Goal: Transaction & Acquisition: Purchase product/service

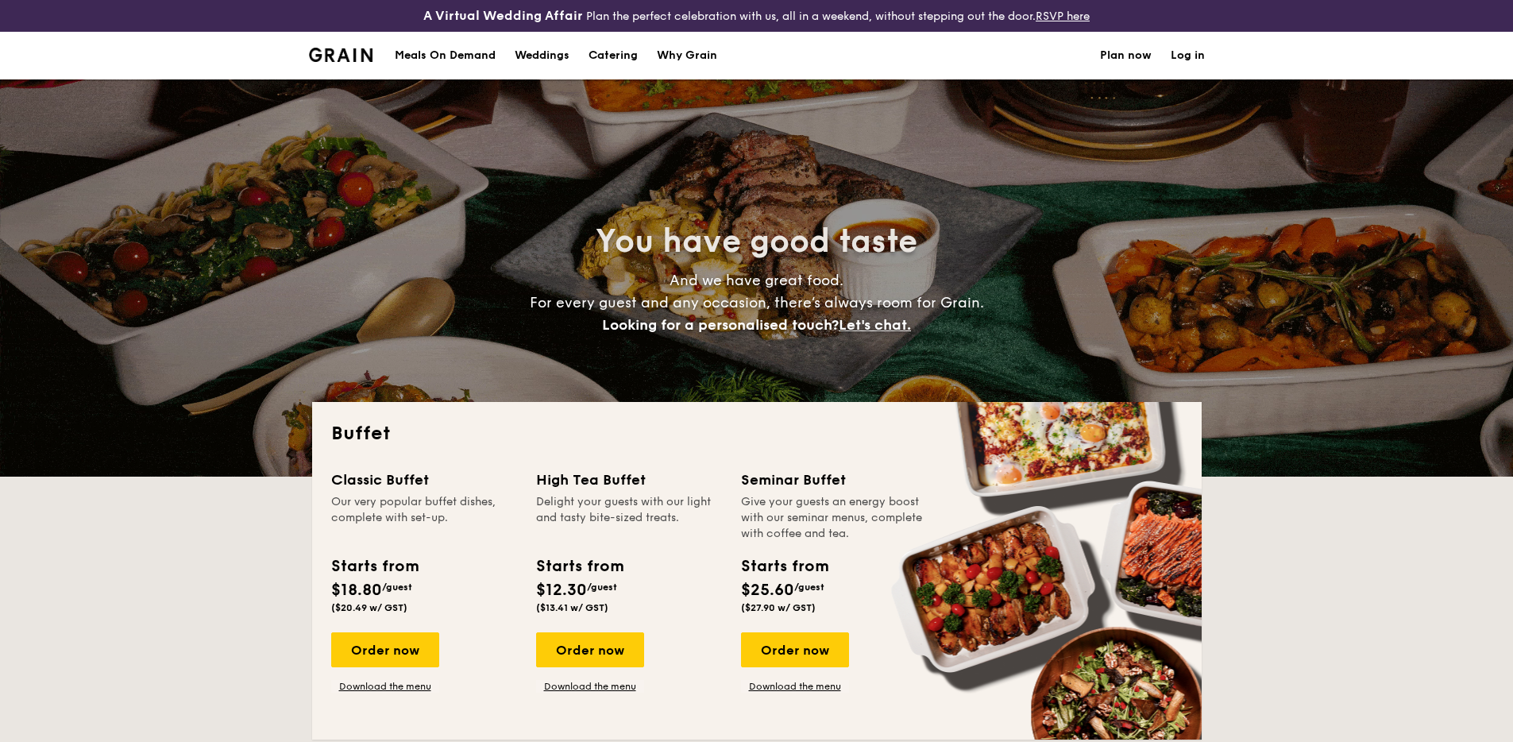
select select
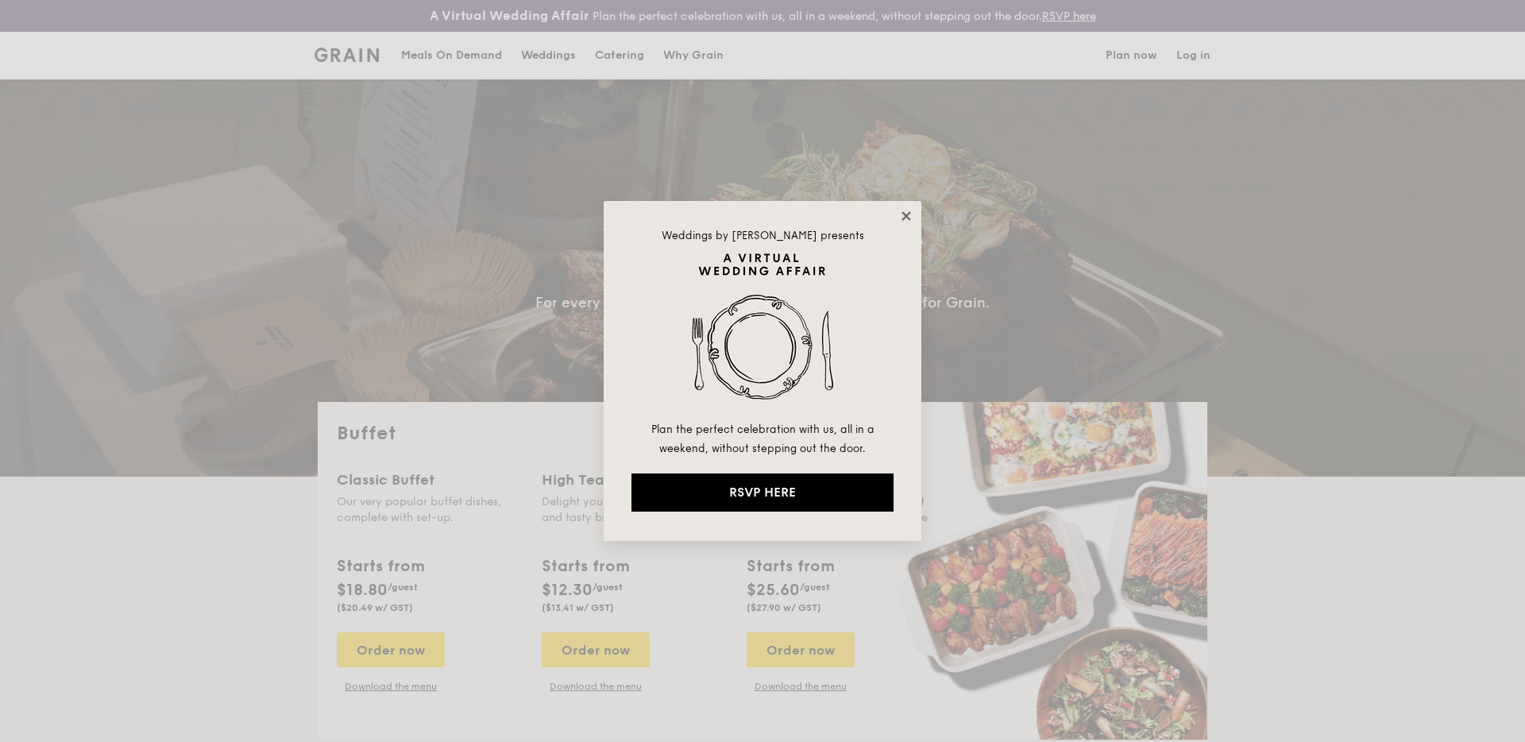
click at [902, 220] on icon at bounding box center [906, 216] width 14 height 14
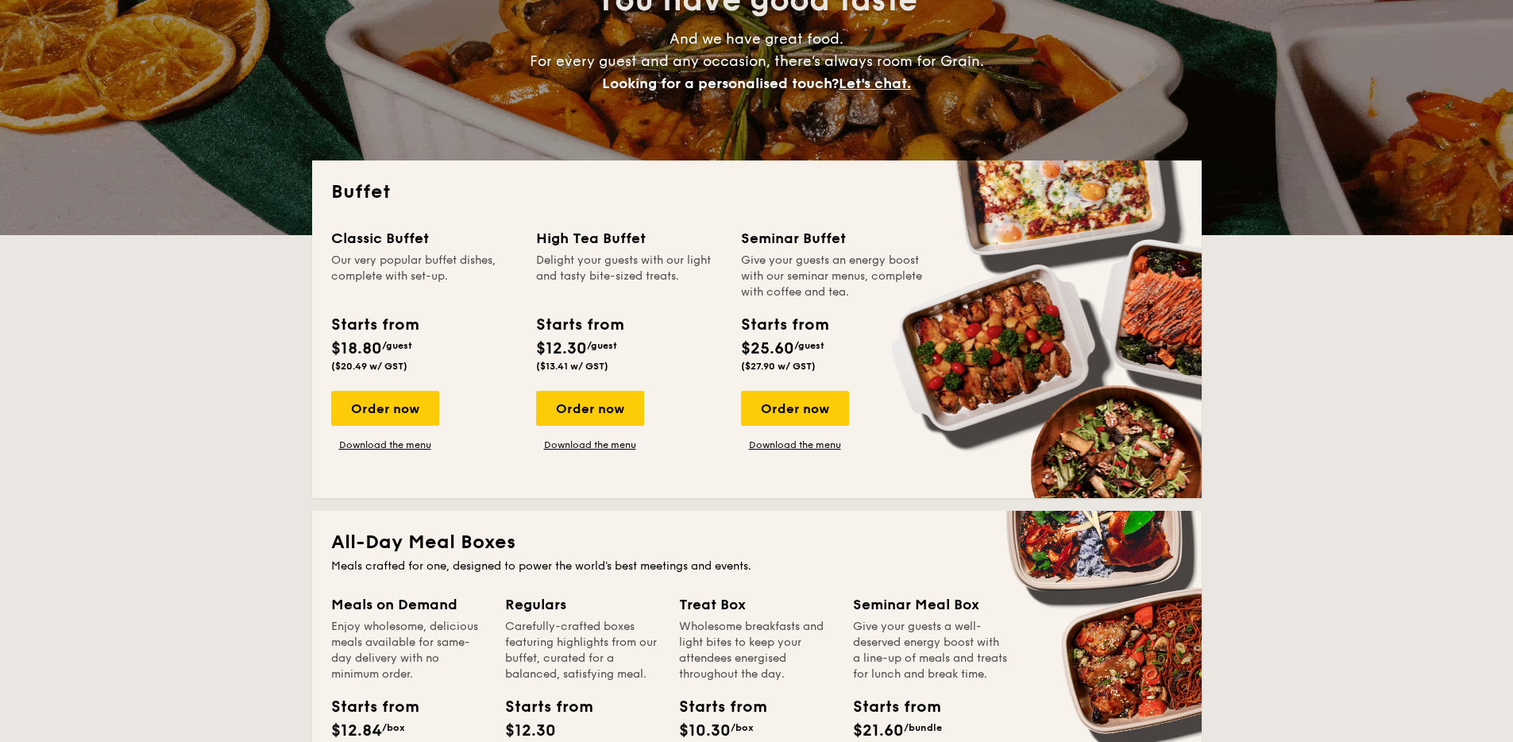
scroll to position [242, 0]
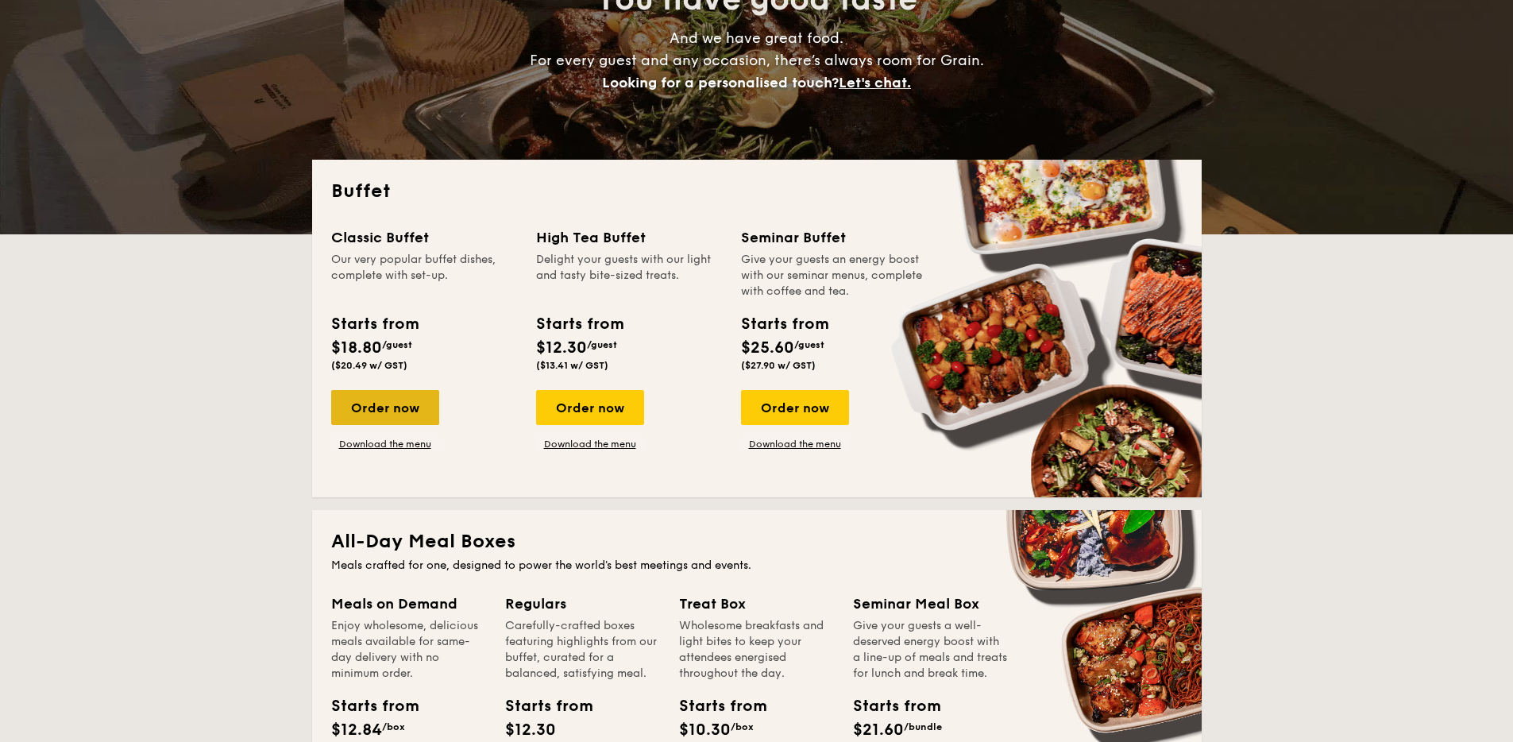
click at [391, 400] on div "Order now" at bounding box center [385, 407] width 108 height 35
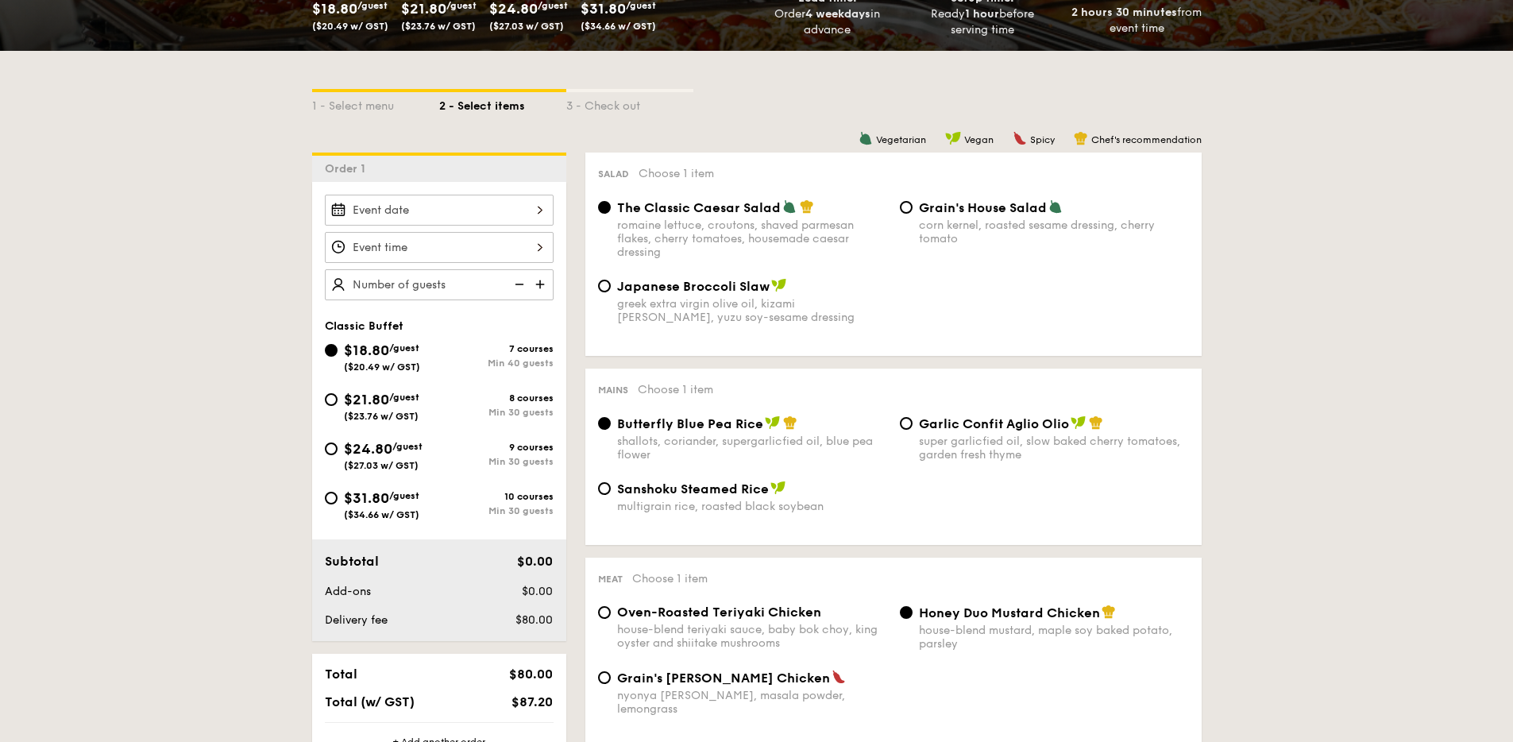
scroll to position [360, 0]
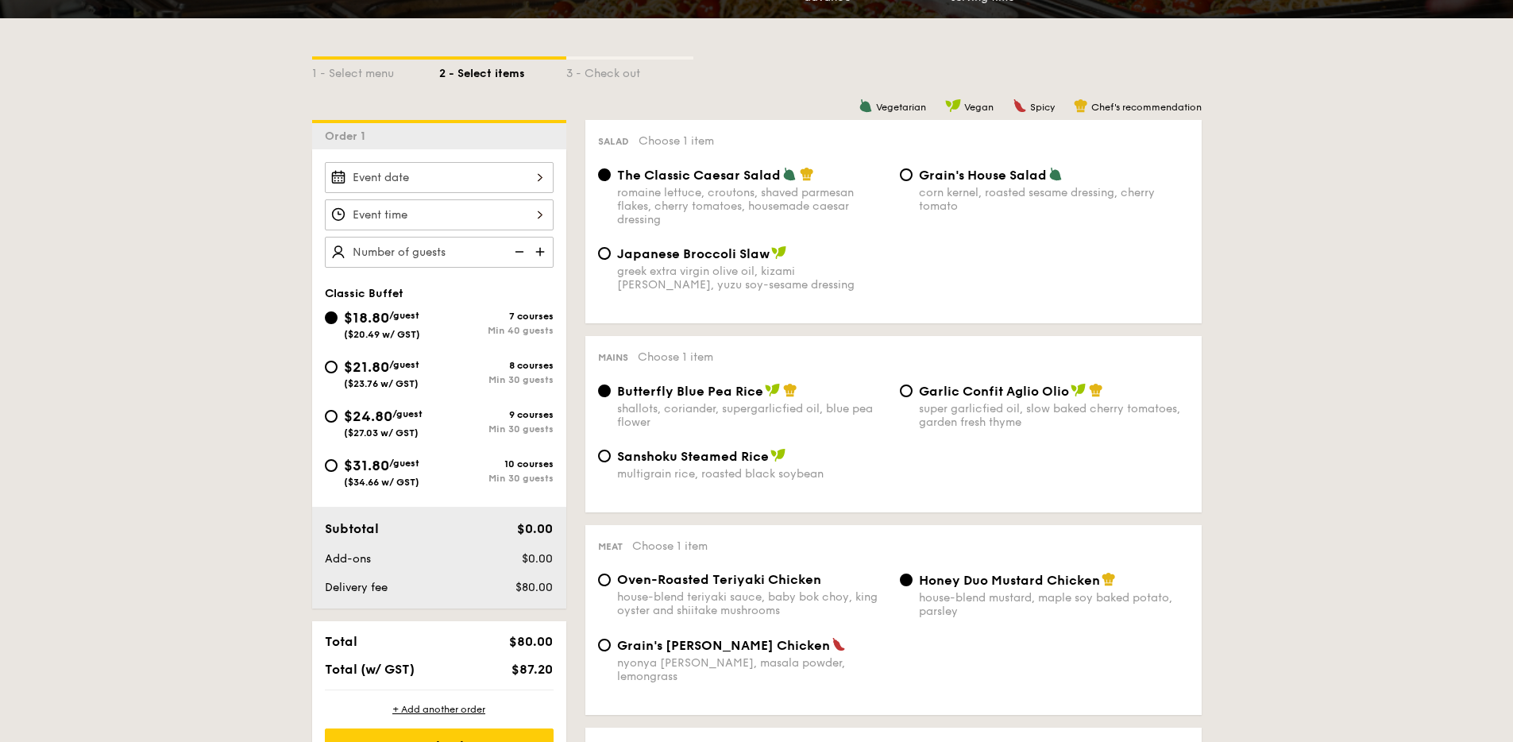
click at [914, 393] on div "Garlic Confit Aglio Olio super garlicfied oil, slow baked cherry tomatoes, gard…" at bounding box center [1045, 406] width 302 height 46
click at [903, 388] on input "Garlic Confit Aglio Olio super garlicfied oil, slow baked cherry tomatoes, gard…" at bounding box center [906, 390] width 13 height 13
radio input "true"
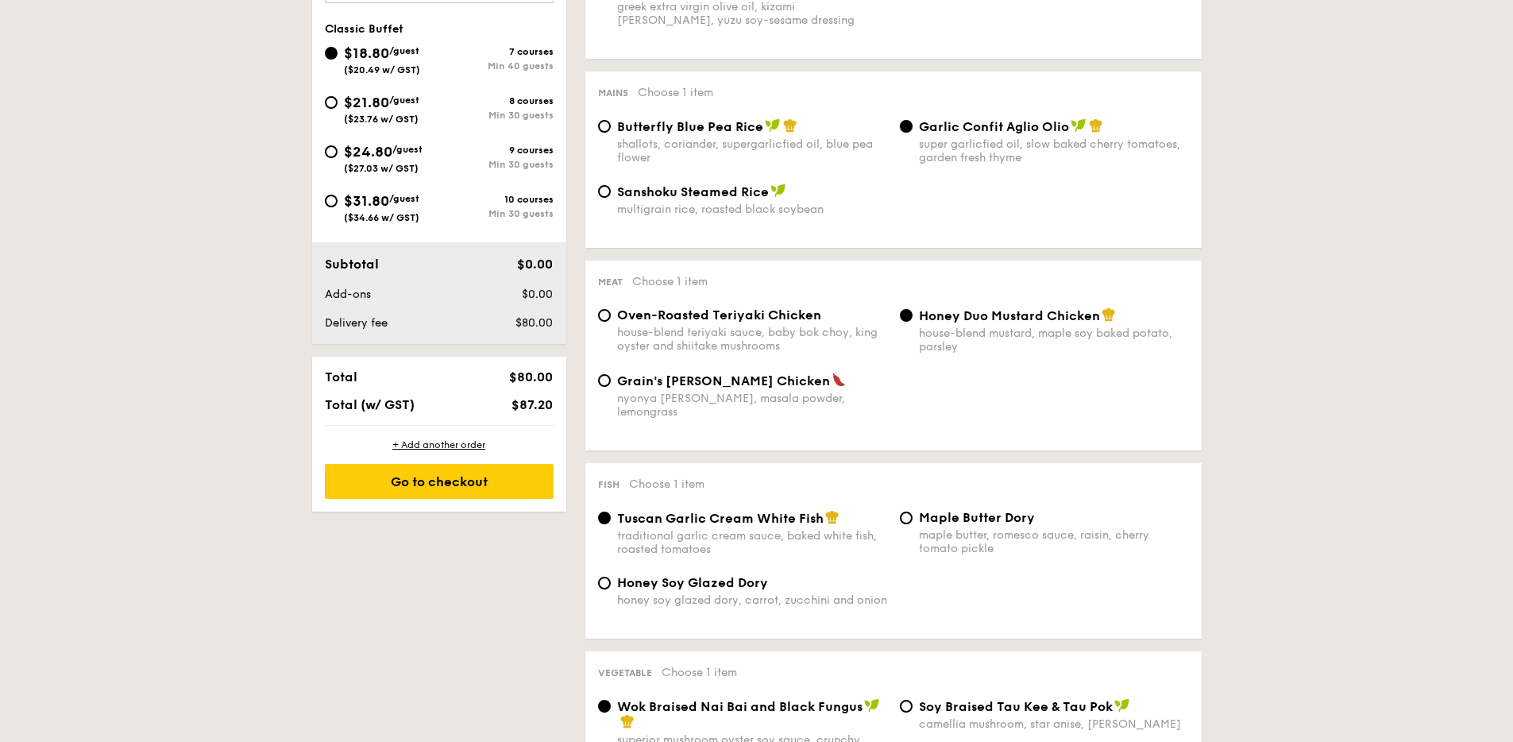
scroll to position [627, 0]
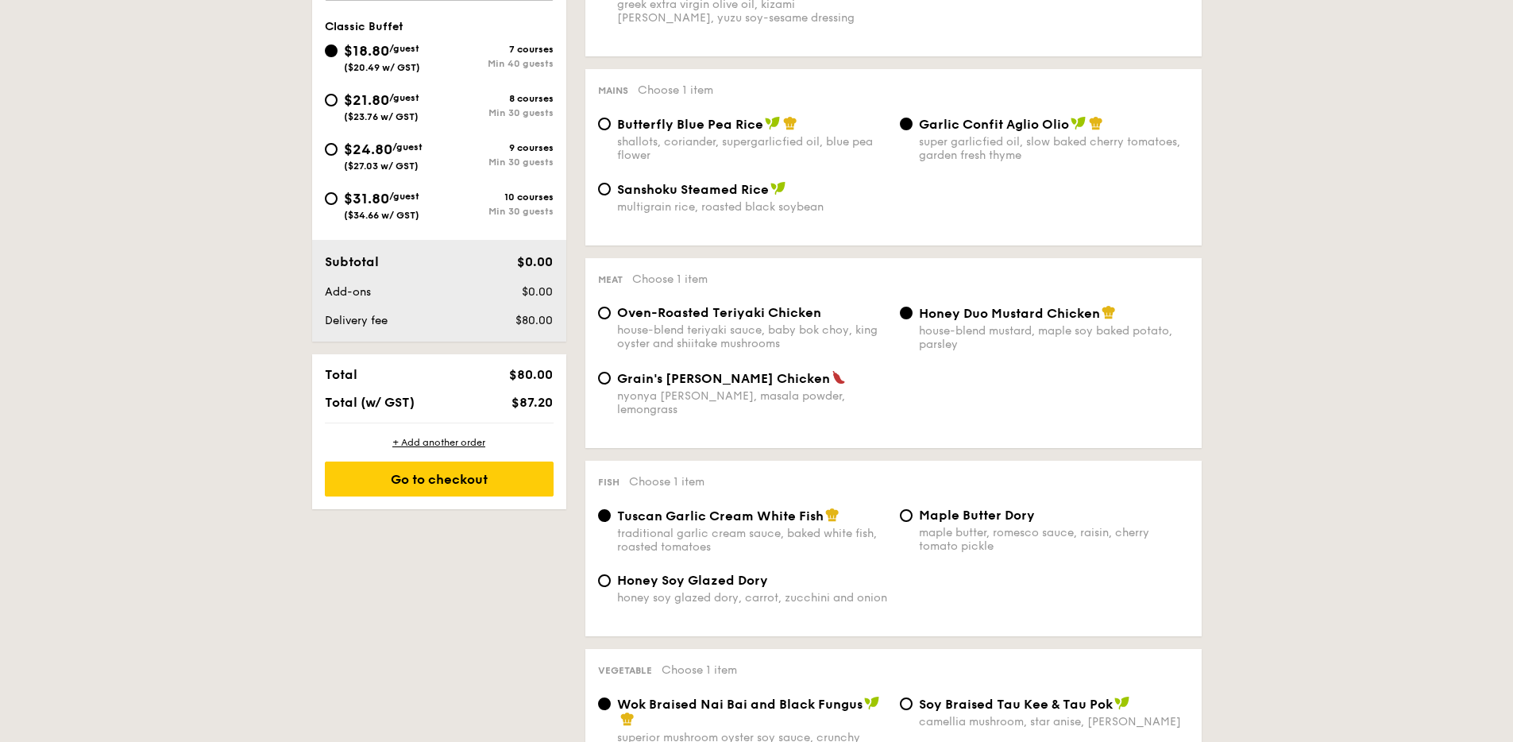
click at [912, 508] on div "Maple Butter Dory maple butter, romesco sauce, raisin, cherry tomato pickle" at bounding box center [1045, 530] width 302 height 45
click at [911, 509] on input "Maple Butter Dory maple butter, romesco sauce, raisin, cherry tomato pickle" at bounding box center [906, 515] width 13 height 13
radio input "true"
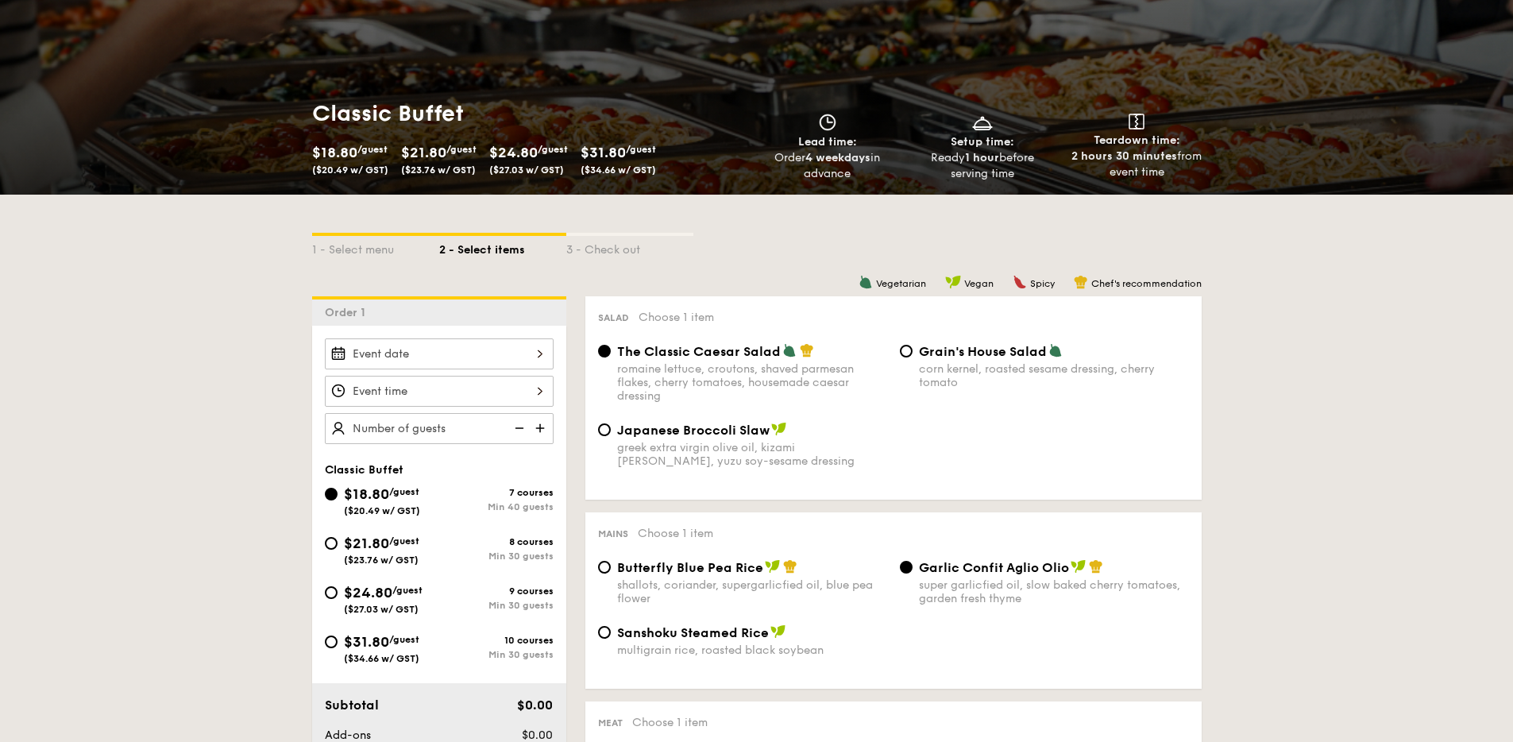
scroll to position [201, 0]
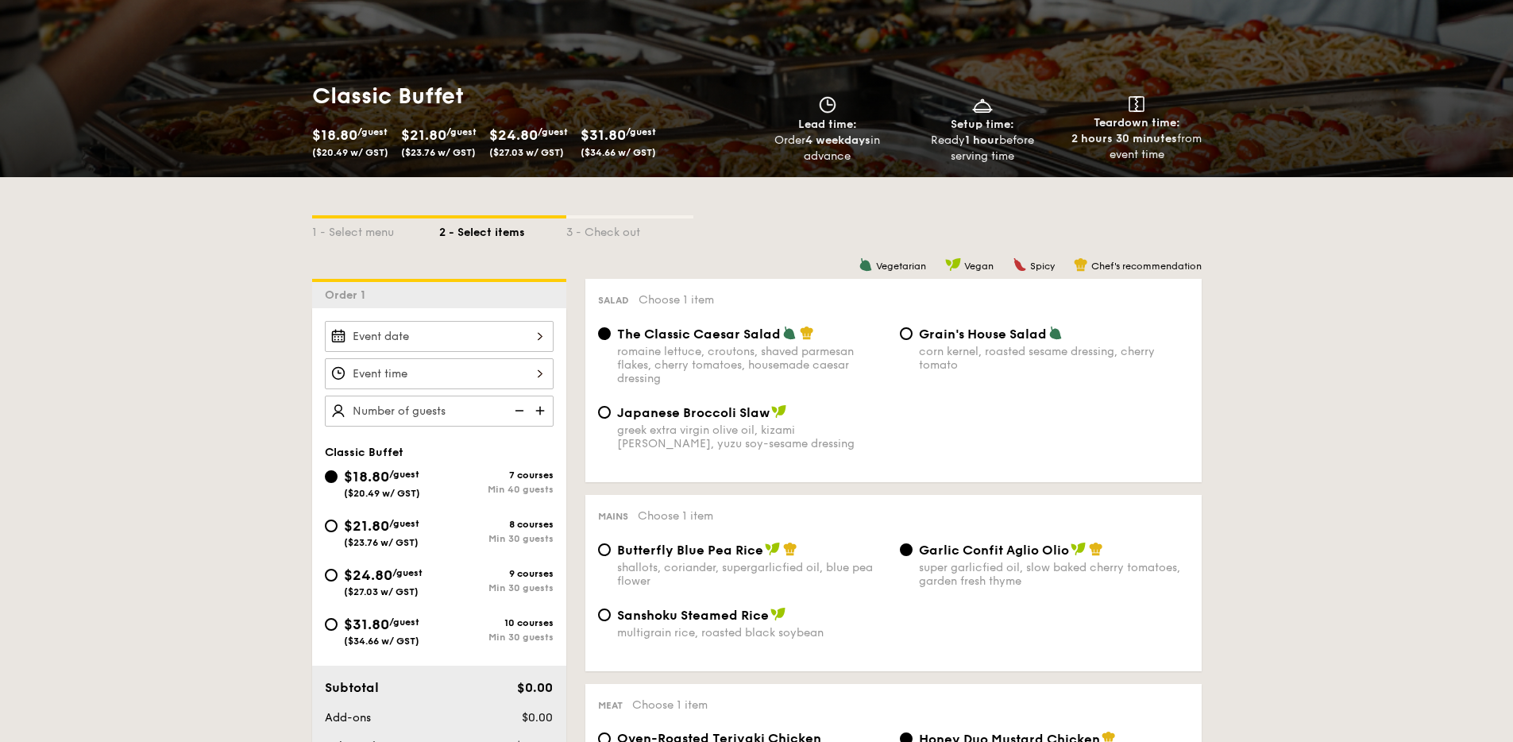
click at [352, 529] on span "$21.80" at bounding box center [366, 525] width 45 height 17
click at [338, 529] on input "$21.80 /guest ($23.76 w/ GST) 8 courses Min 30 guests" at bounding box center [331, 526] width 13 height 13
radio input "true"
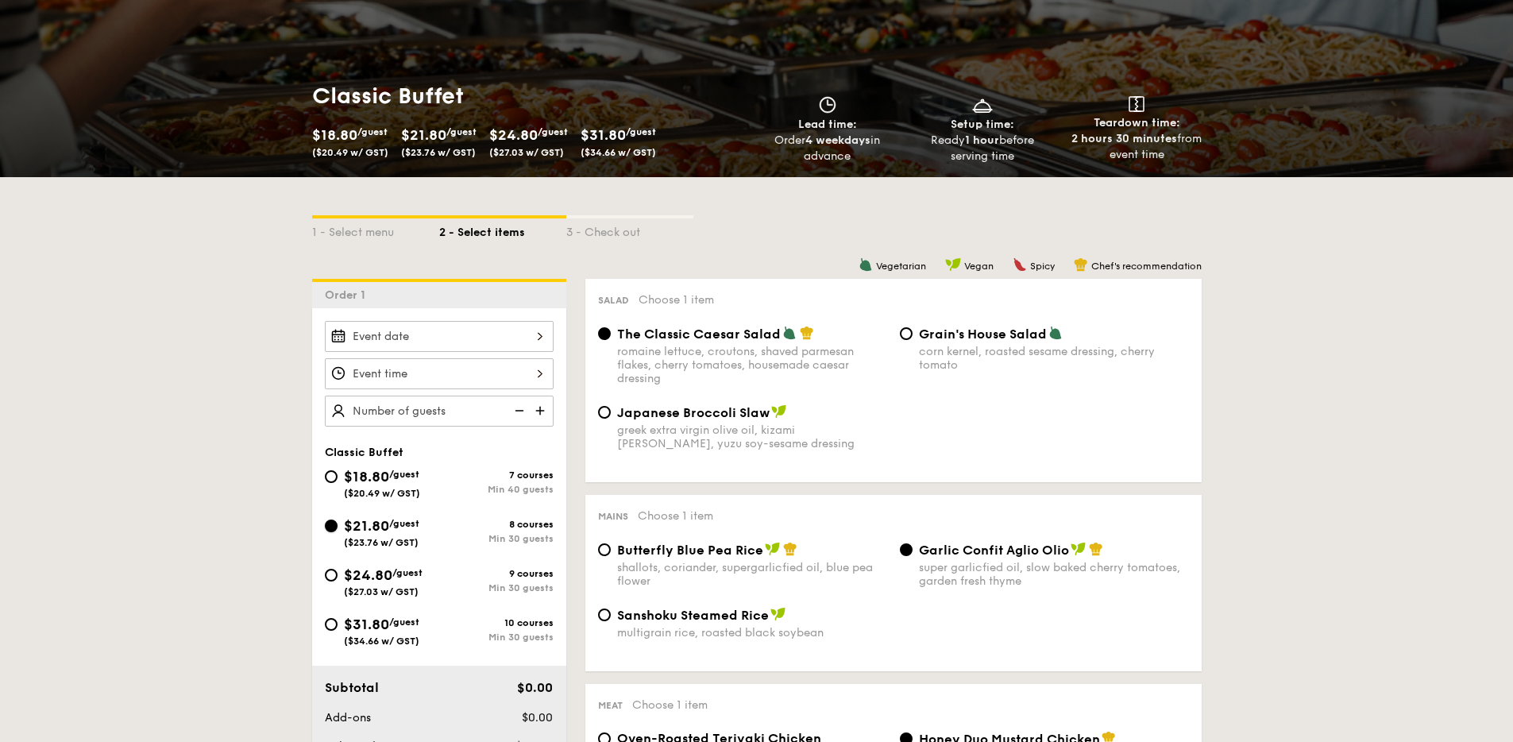
radio input "false"
radio input "true"
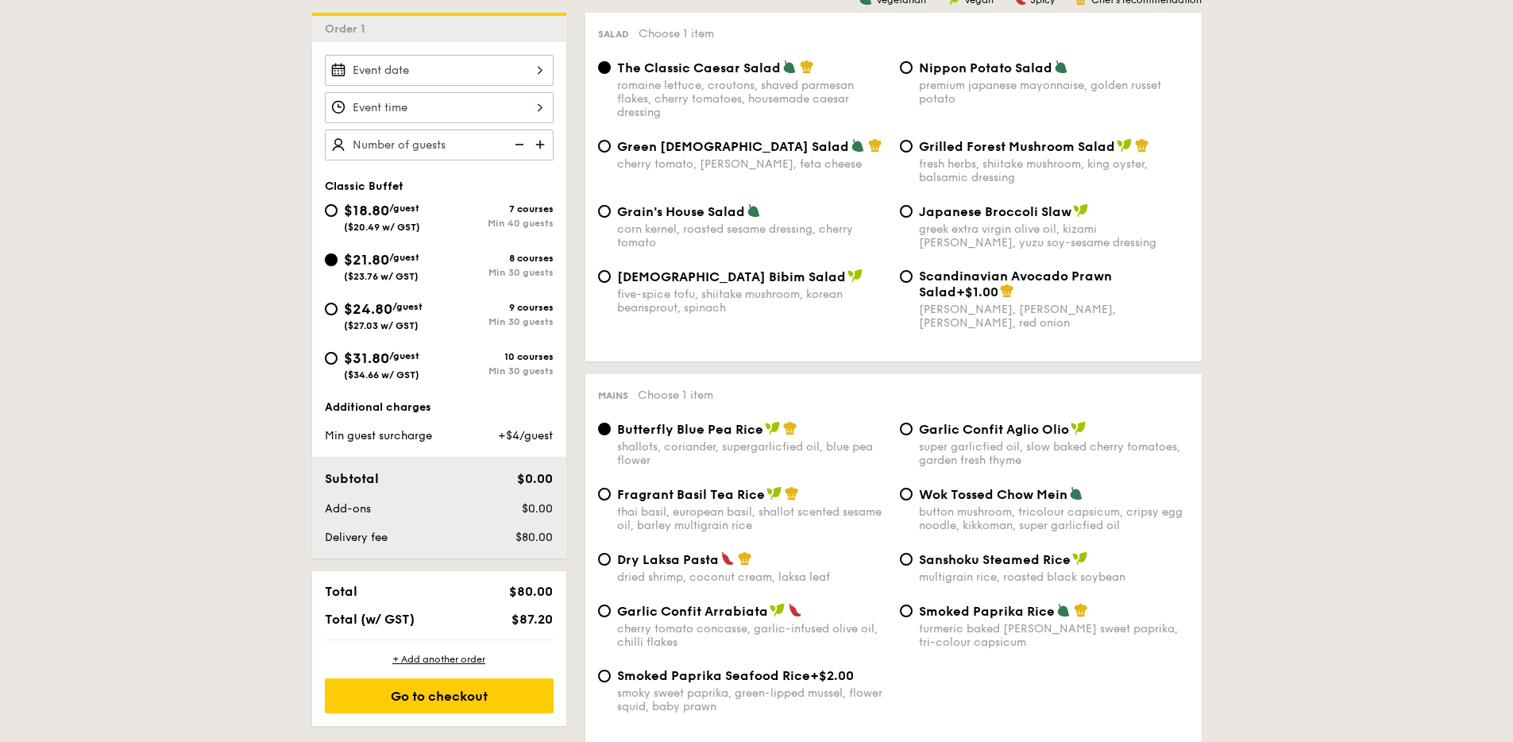
scroll to position [468, 0]
click at [697, 605] on span "Garlic Confit Arrabiata" at bounding box center [692, 610] width 151 height 15
click at [611, 605] on input "Garlic Confit Arrabiata cherry tomato concasse, garlic-infused olive oil, chill…" at bounding box center [604, 610] width 13 height 13
radio input "true"
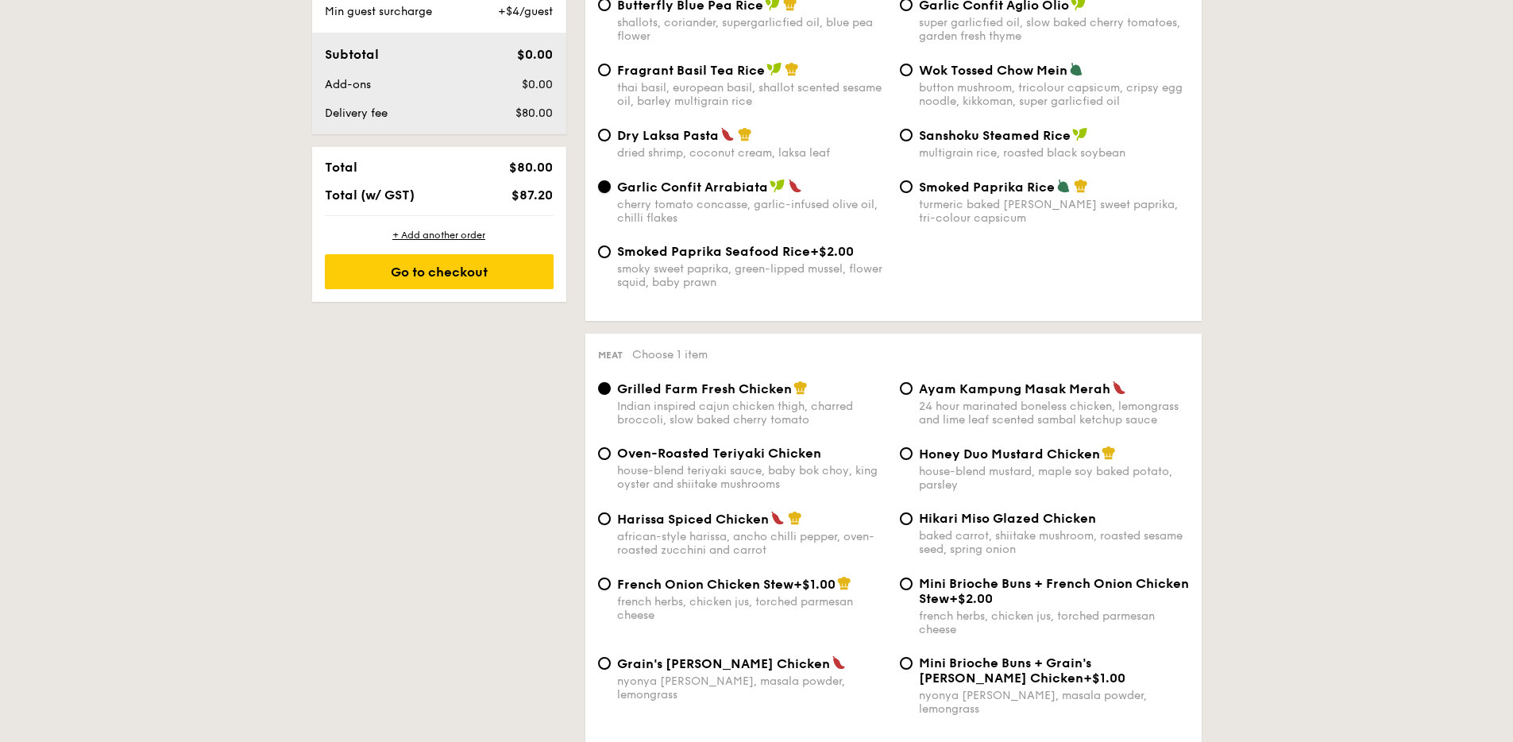
scroll to position [904, 0]
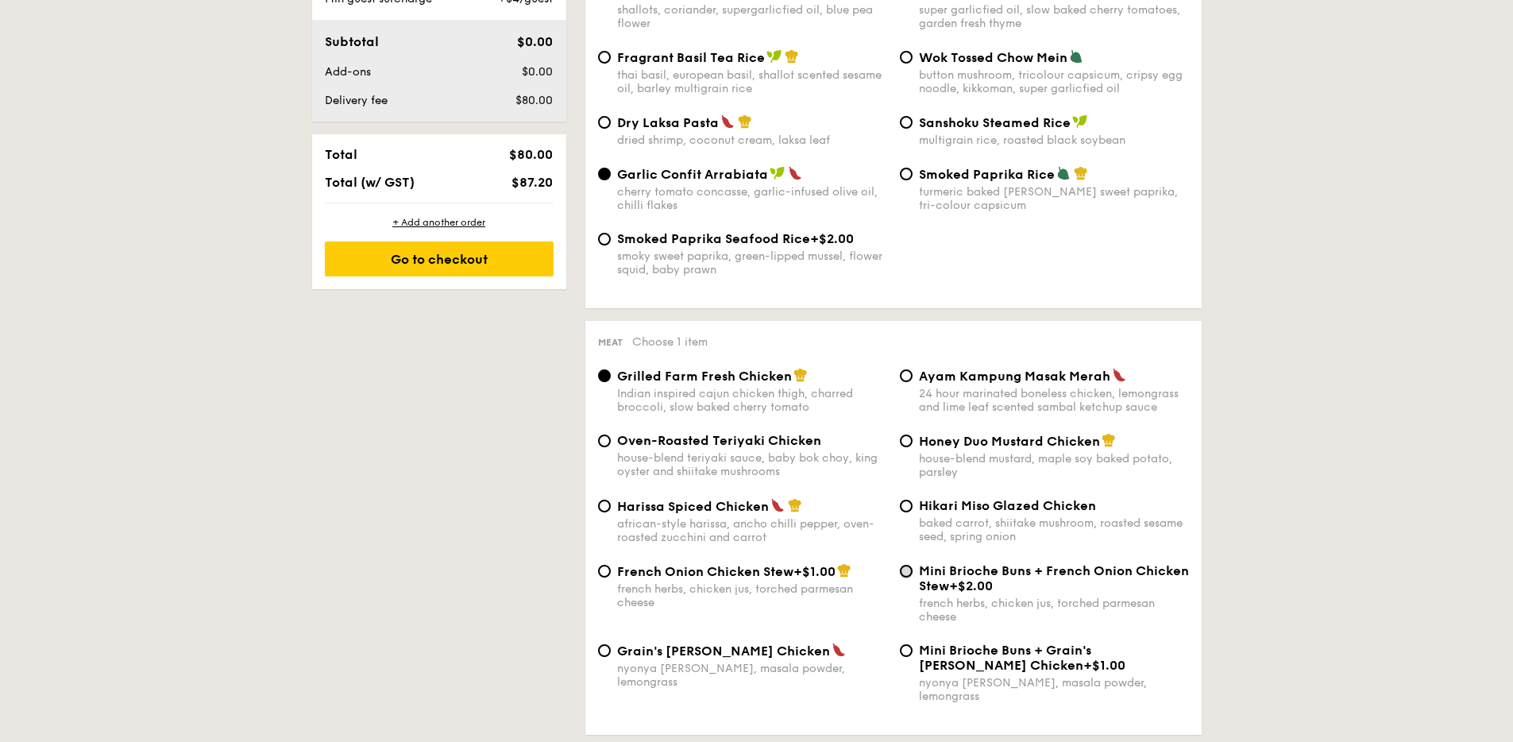
click at [910, 573] on input "Mini Brioche Buns + French Onion Chicken Stew +$2.00 french herbs, chicken jus,…" at bounding box center [906, 571] width 13 height 13
radio input "true"
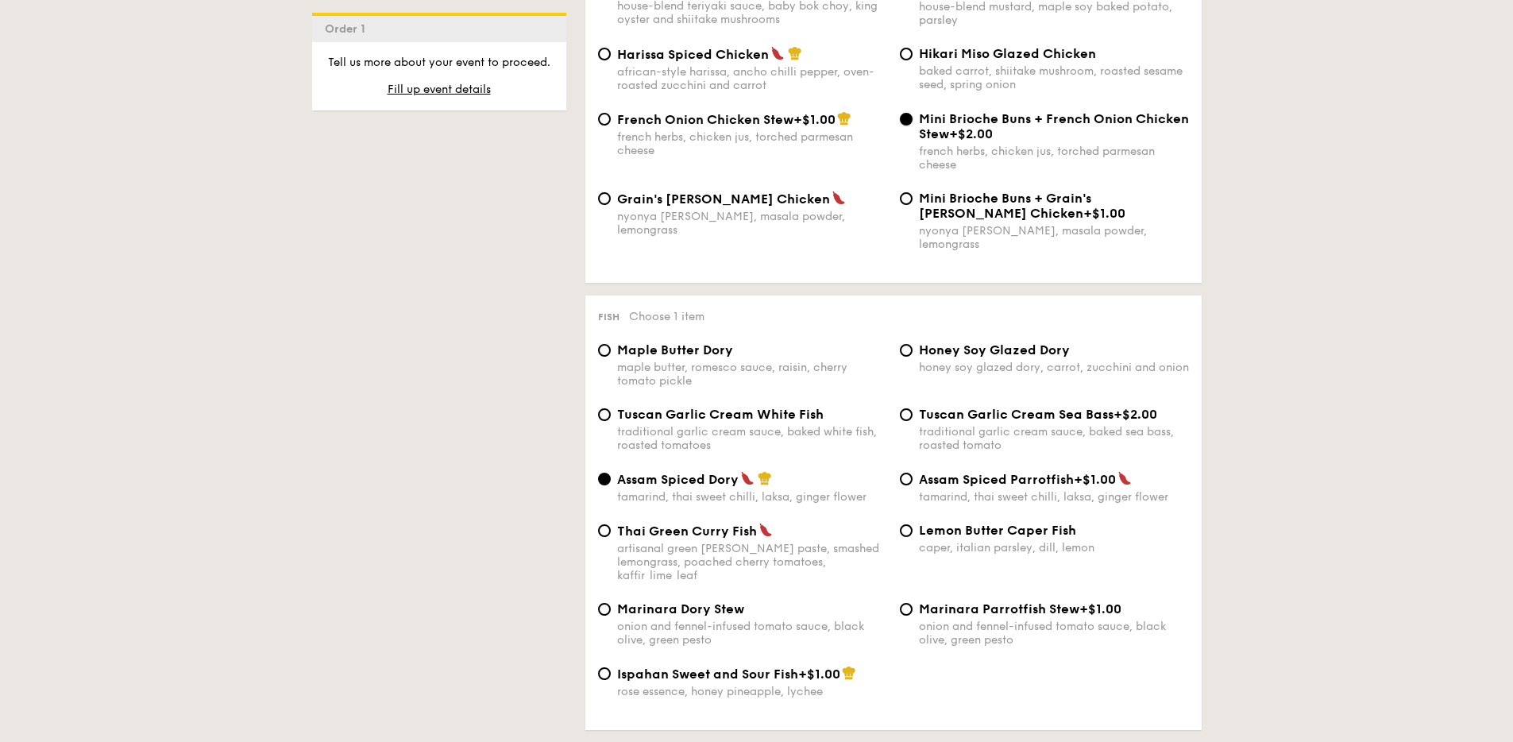
scroll to position [1370, 0]
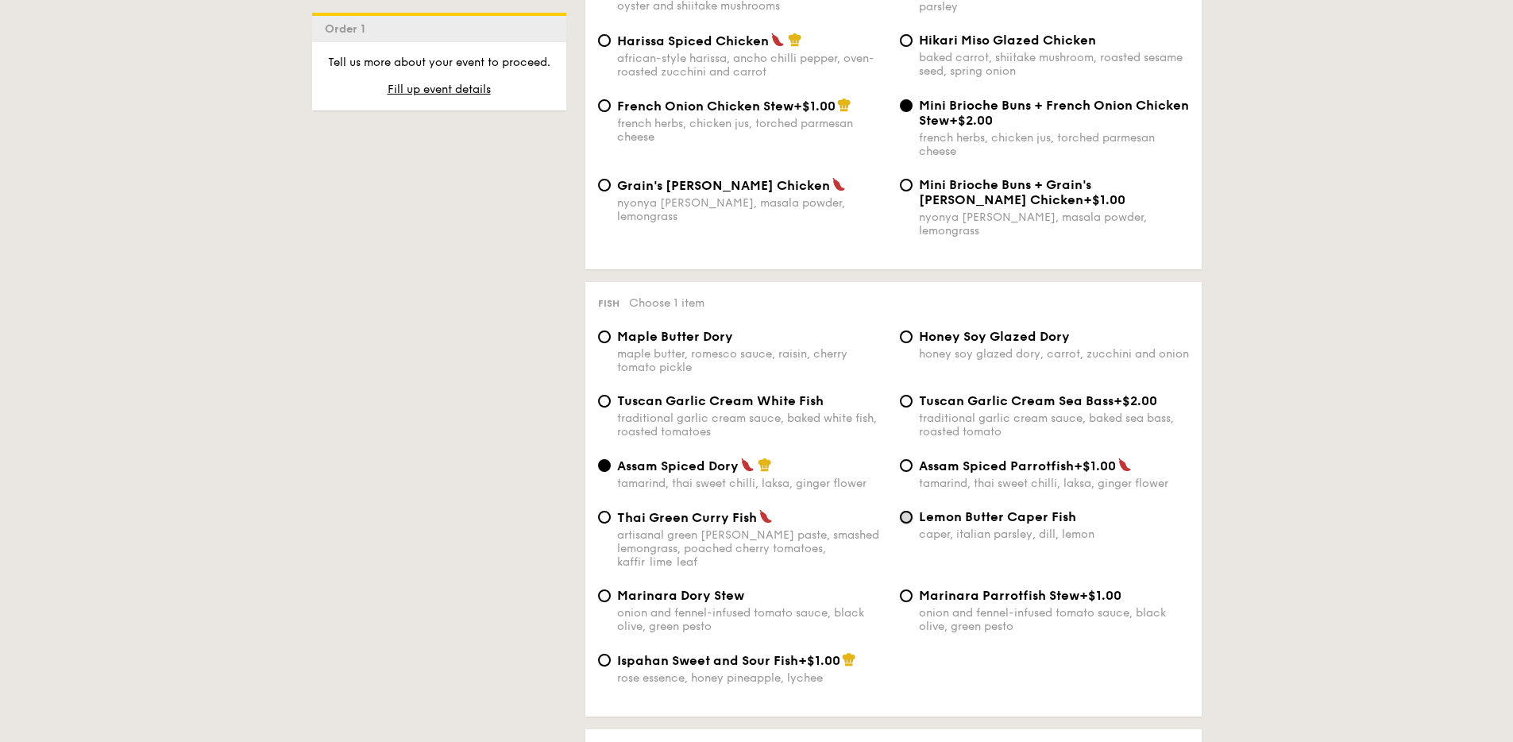
click at [905, 511] on input "Lemon Butter Caper Fish caper, italian parsley, dill, lemon" at bounding box center [906, 517] width 13 height 13
radio input "true"
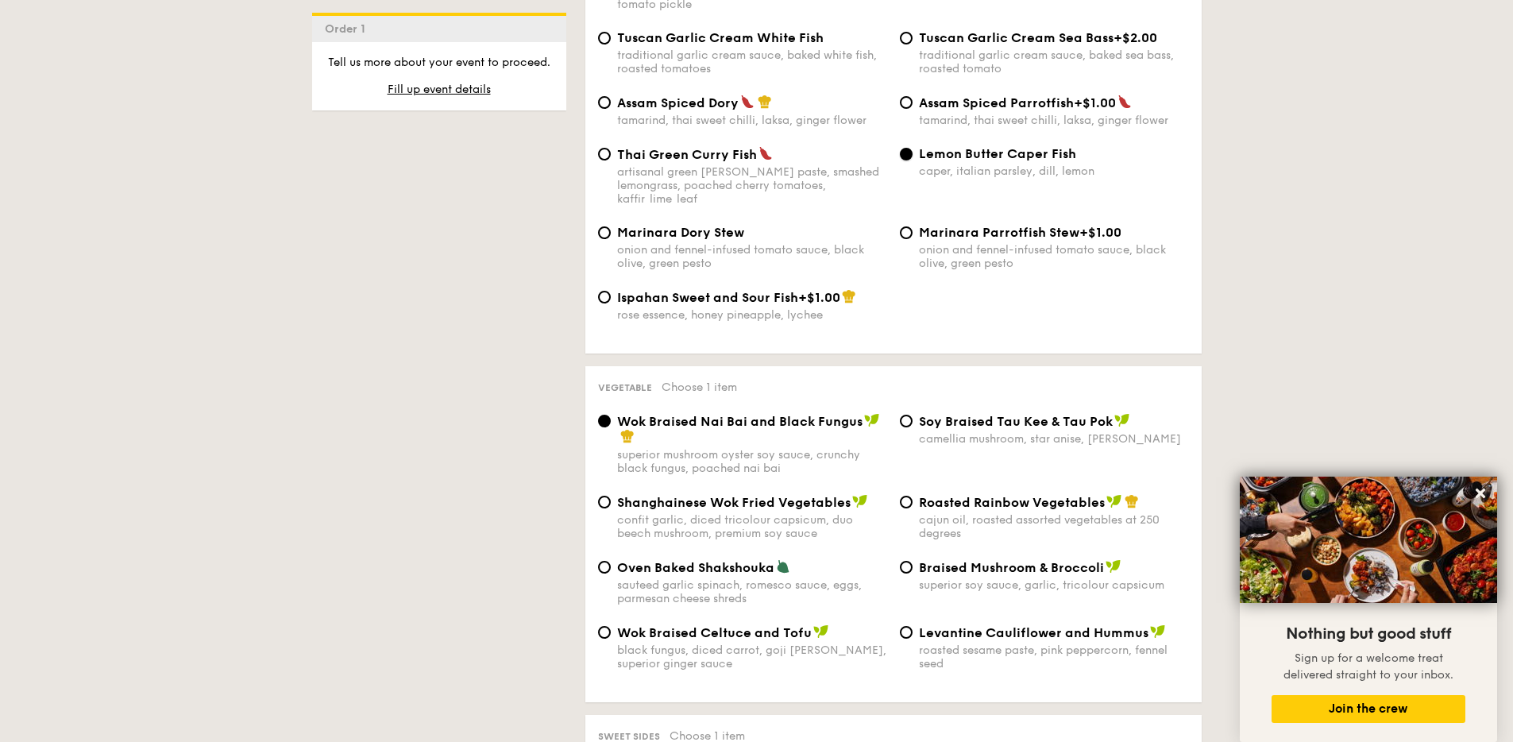
scroll to position [1737, 0]
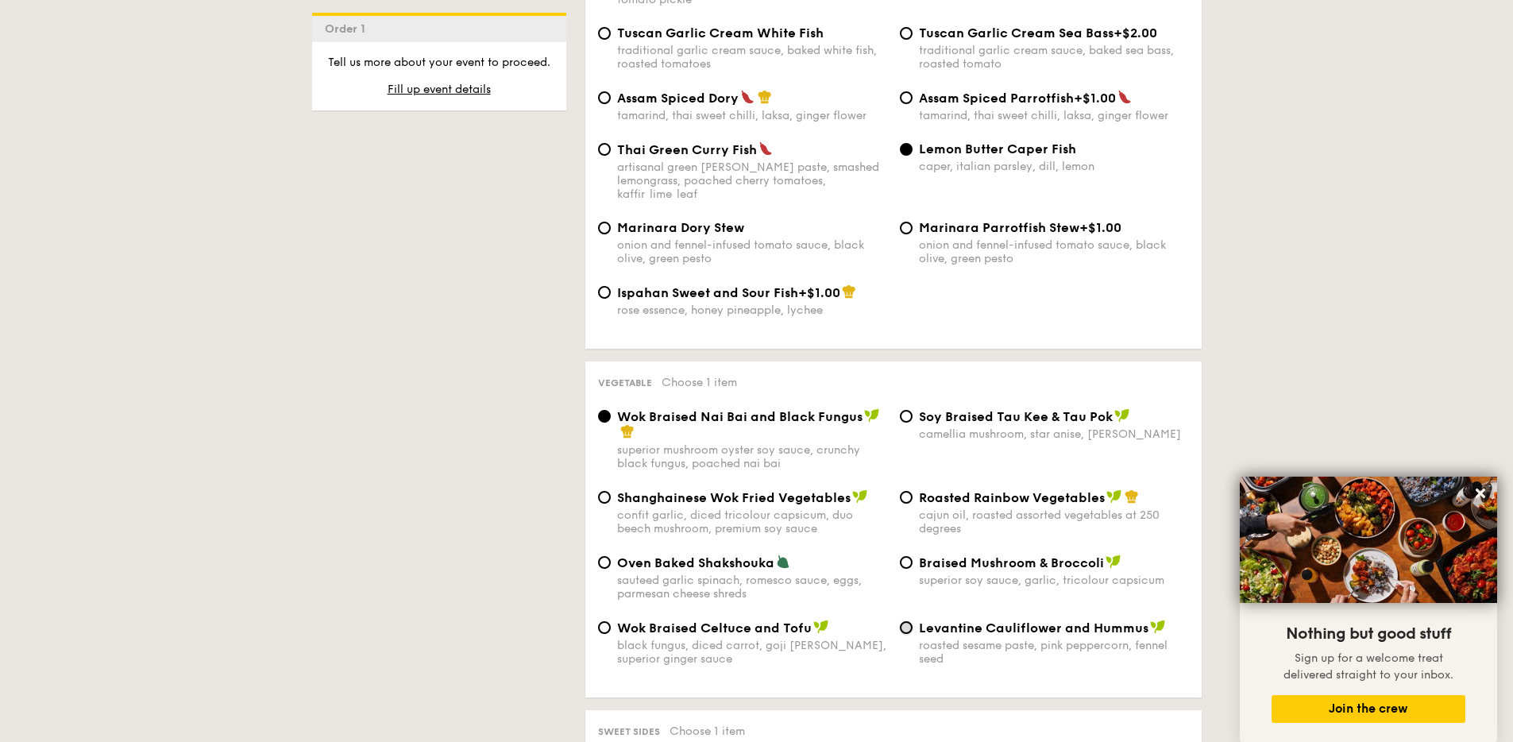
click at [911, 621] on input "Levantine Cauliflower and Hummus roasted sesame paste, pink peppercorn, fennel …" at bounding box center [906, 627] width 13 height 13
radio input "true"
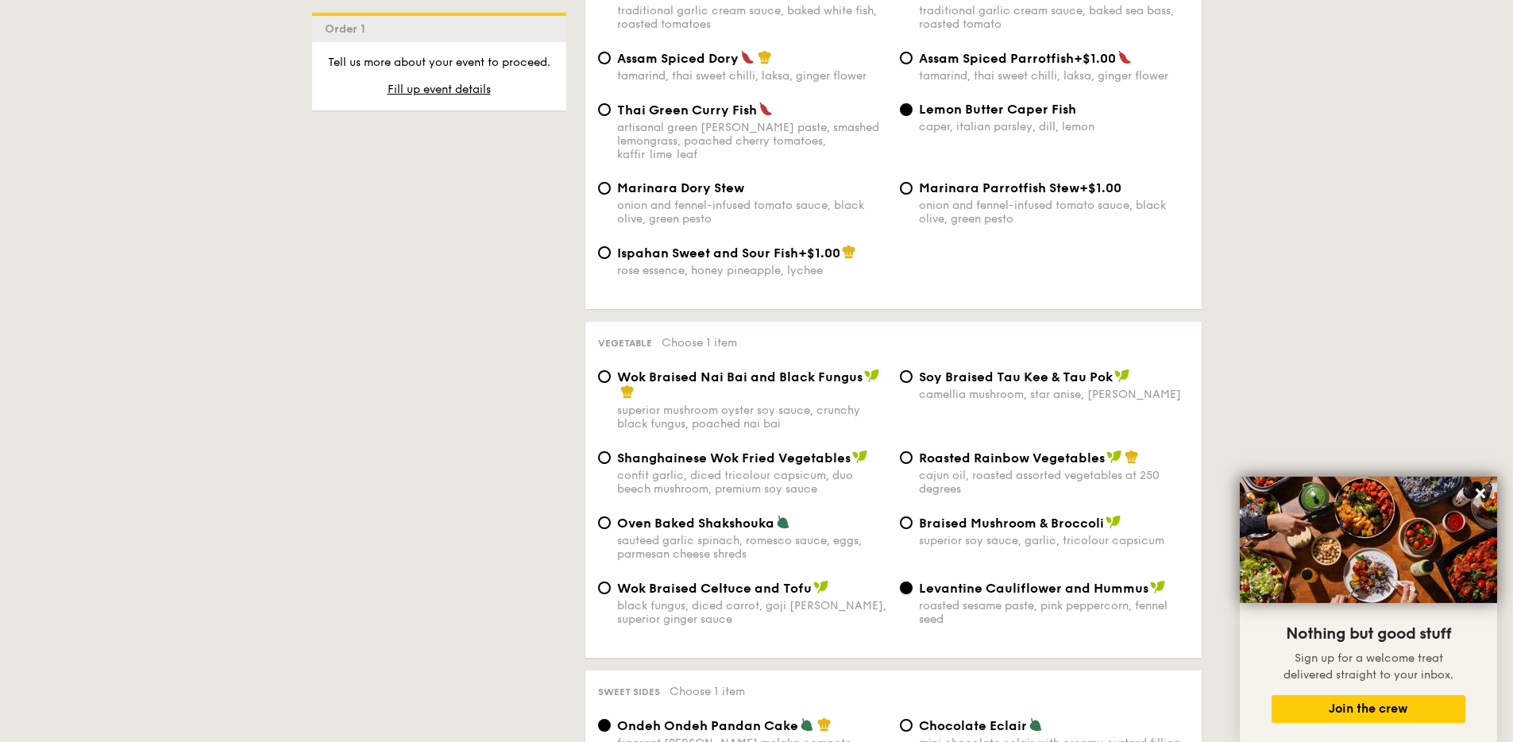
scroll to position [1795, 0]
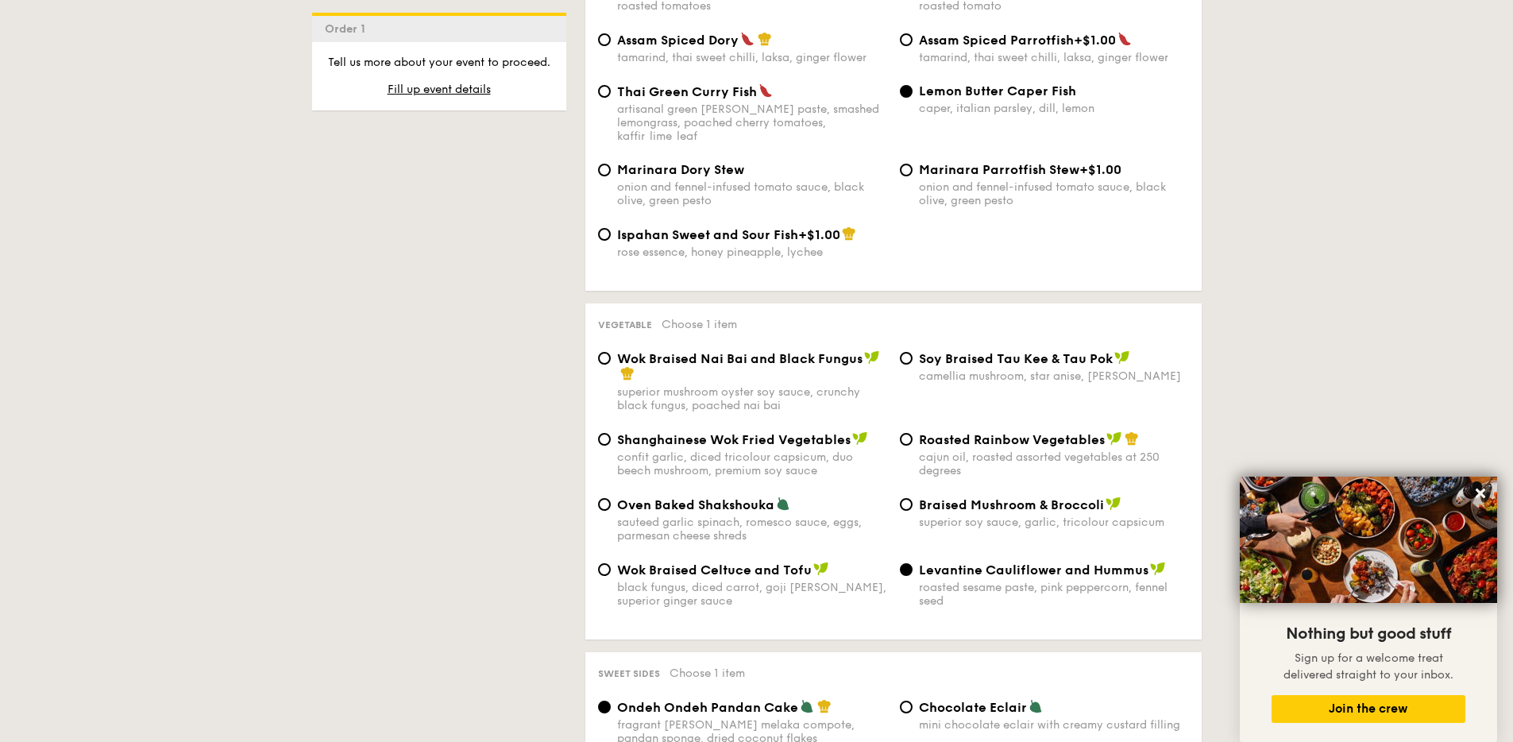
click at [1006, 450] on div "cajun oil, roasted assorted vegetables at 250 degrees" at bounding box center [1054, 463] width 270 height 27
click at [913, 433] on input "Roasted Rainbow Vegetables cajun oil, roasted assorted vegetables at 250 degrees" at bounding box center [906, 439] width 13 height 13
radio input "true"
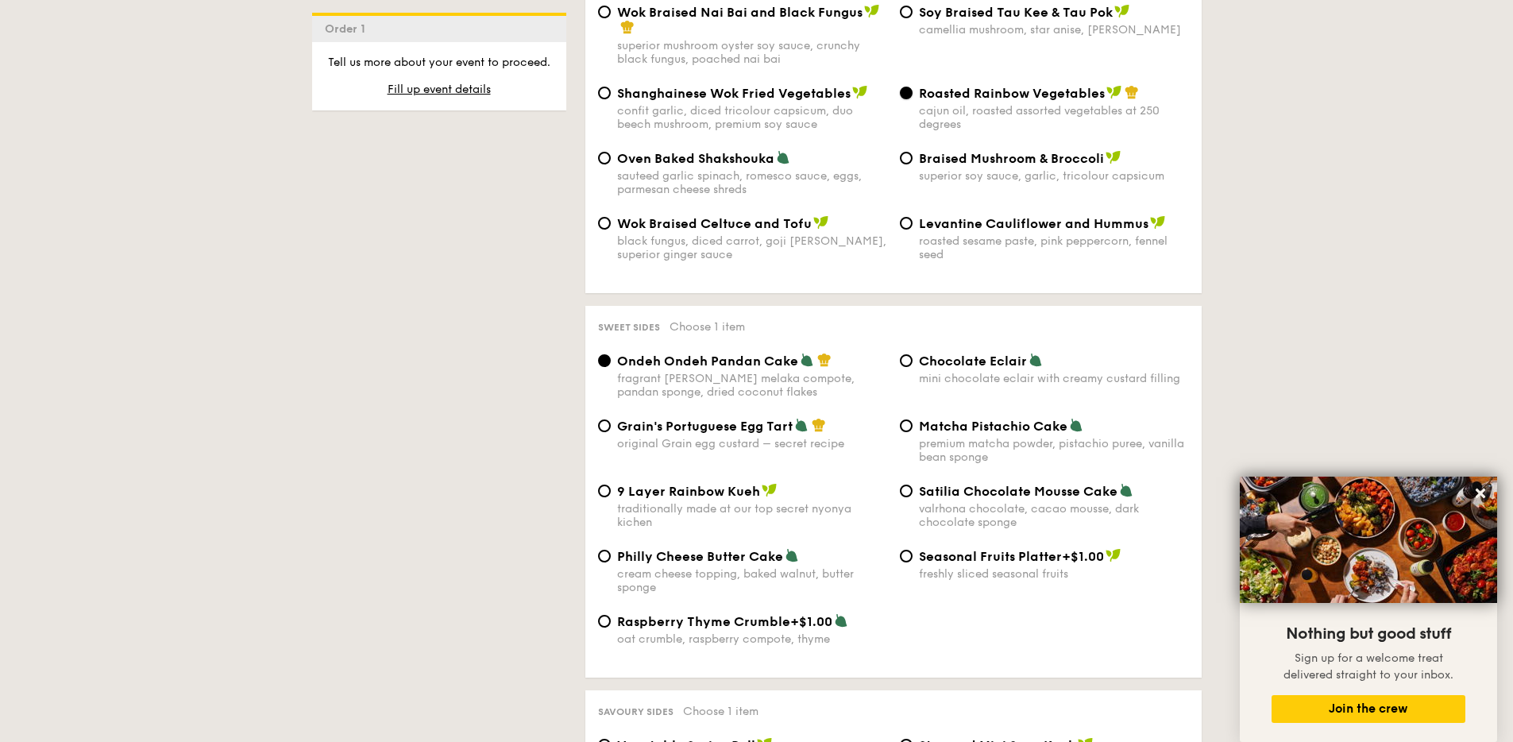
scroll to position [2148, 0]
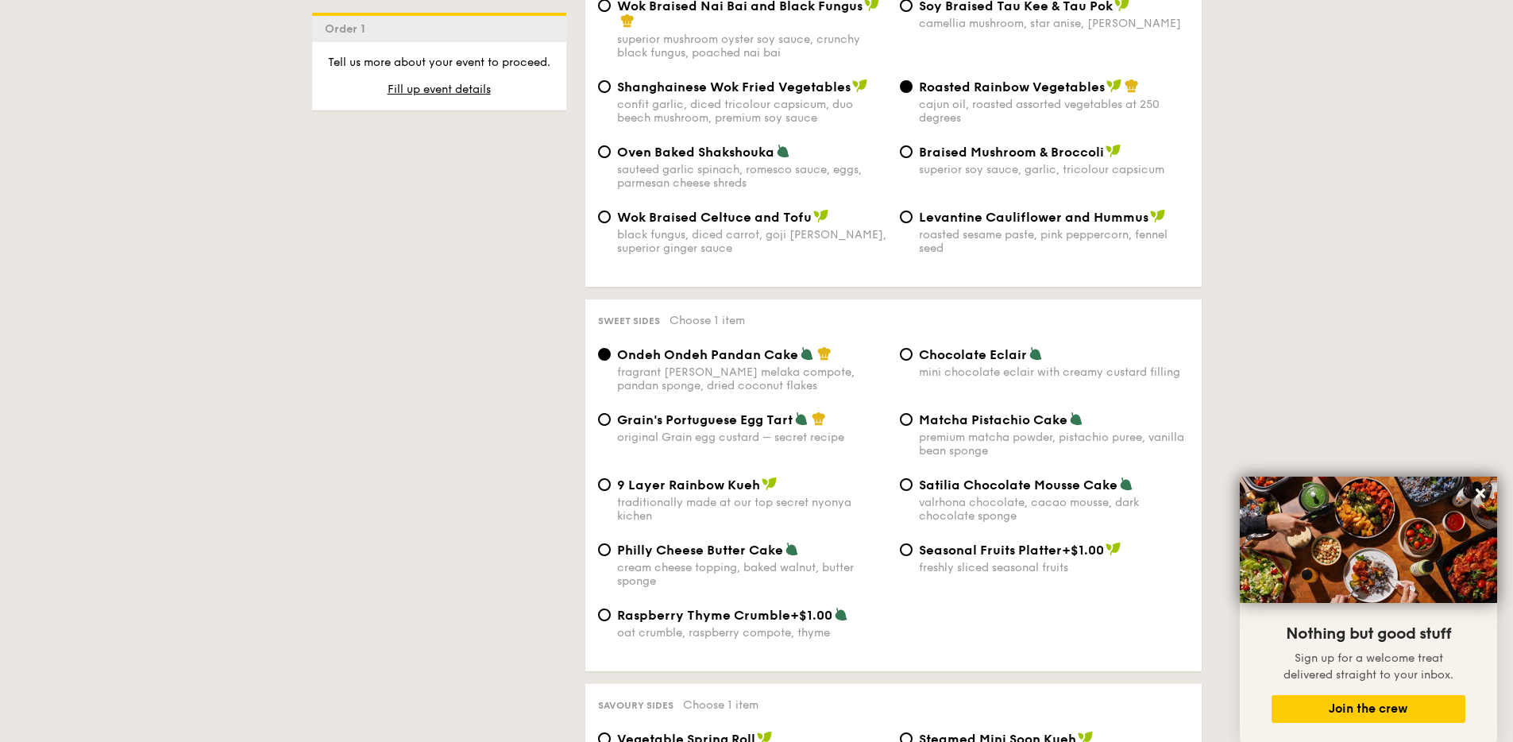
click at [723, 543] on span "Philly Cheese Butter Cake" at bounding box center [700, 550] width 166 height 15
click at [611, 543] on input "Philly Cheese Butter Cake cream cheese topping, baked walnut, butter sponge" at bounding box center [604, 549] width 13 height 13
radio input "true"
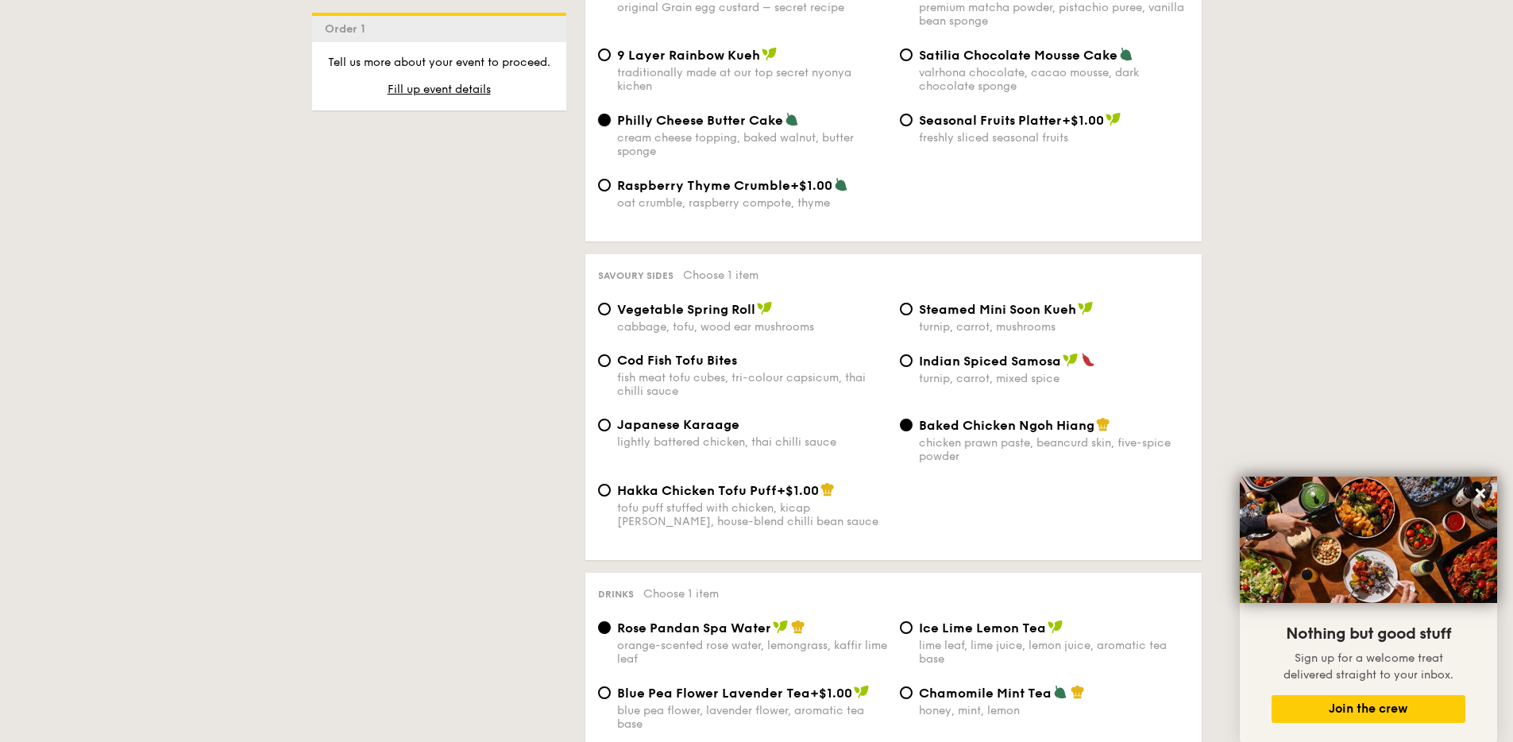
scroll to position [2580, 0]
click at [666, 350] on span "Cod Fish Tofu Bites" at bounding box center [677, 357] width 120 height 15
click at [611, 352] on input "Cod Fish Tofu Bites fish meat tofu cubes, tri-colour capsicum, thai chilli sauce" at bounding box center [604, 358] width 13 height 13
radio input "true"
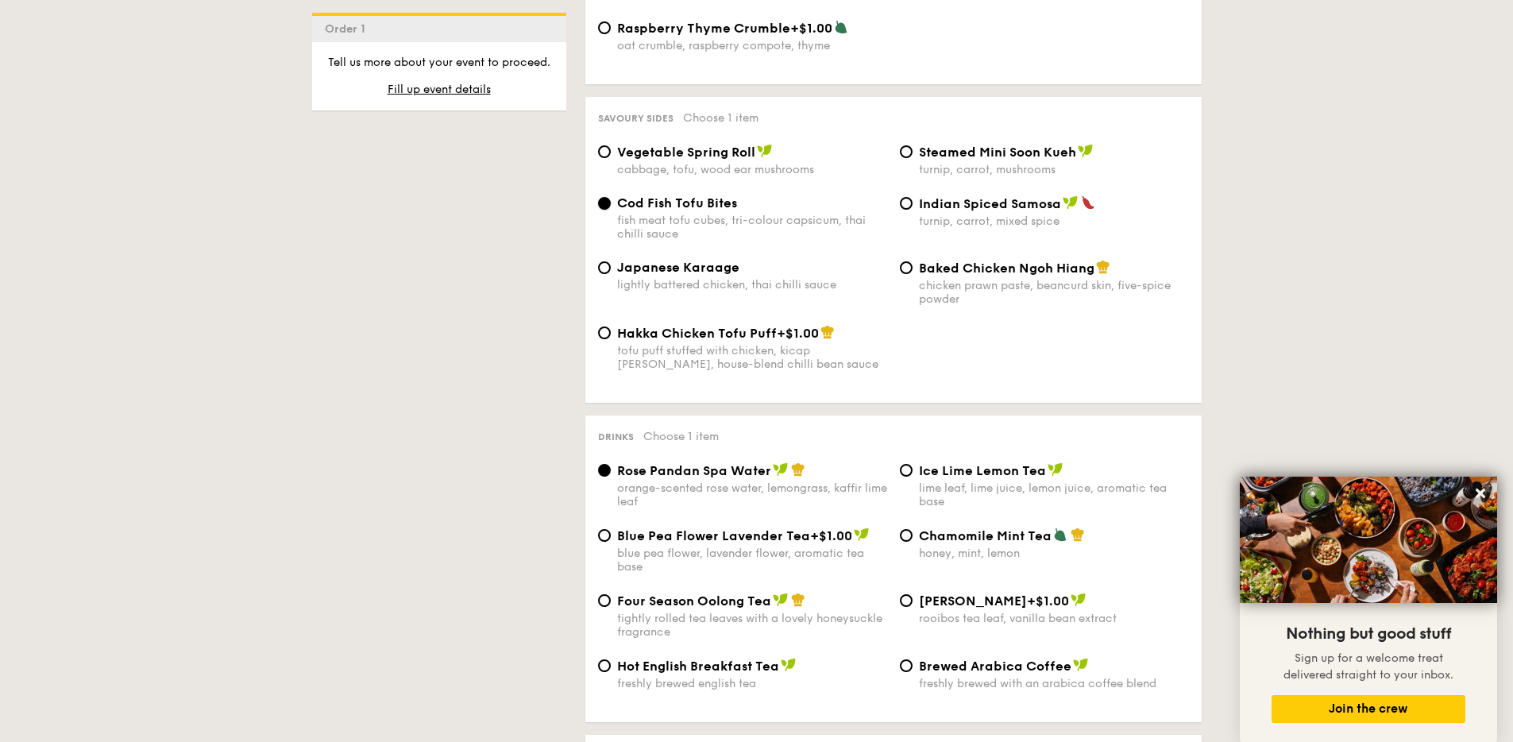
scroll to position [2738, 0]
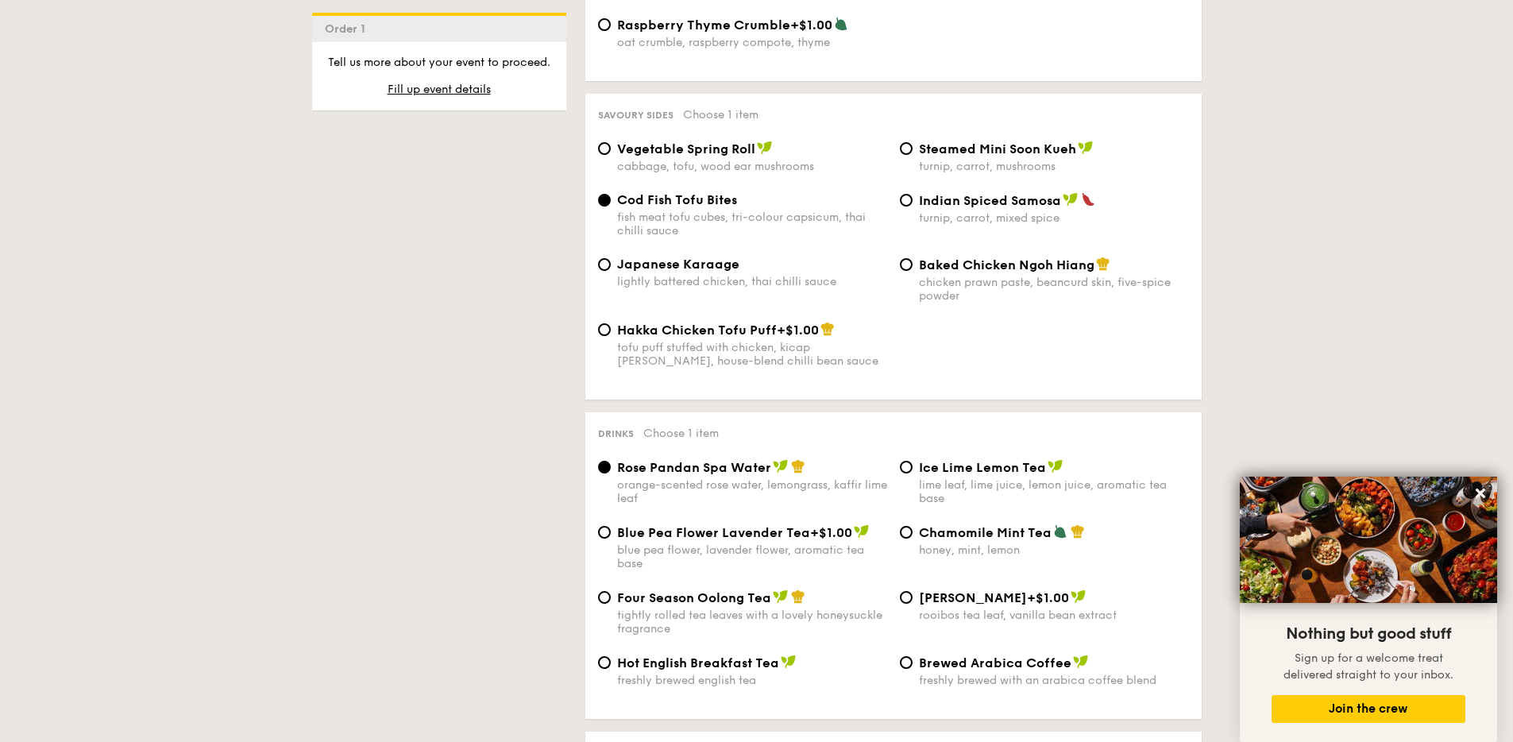
click at [987, 459] on div "Ice Lime Lemon Tea lime leaf, lime juice, lemon juice, aromatic tea base" at bounding box center [1054, 482] width 270 height 46
click at [913, 461] on input "Ice Lime Lemon Tea lime leaf, lime juice, lemon juice, aromatic tea base" at bounding box center [906, 467] width 13 height 13
radio input "true"
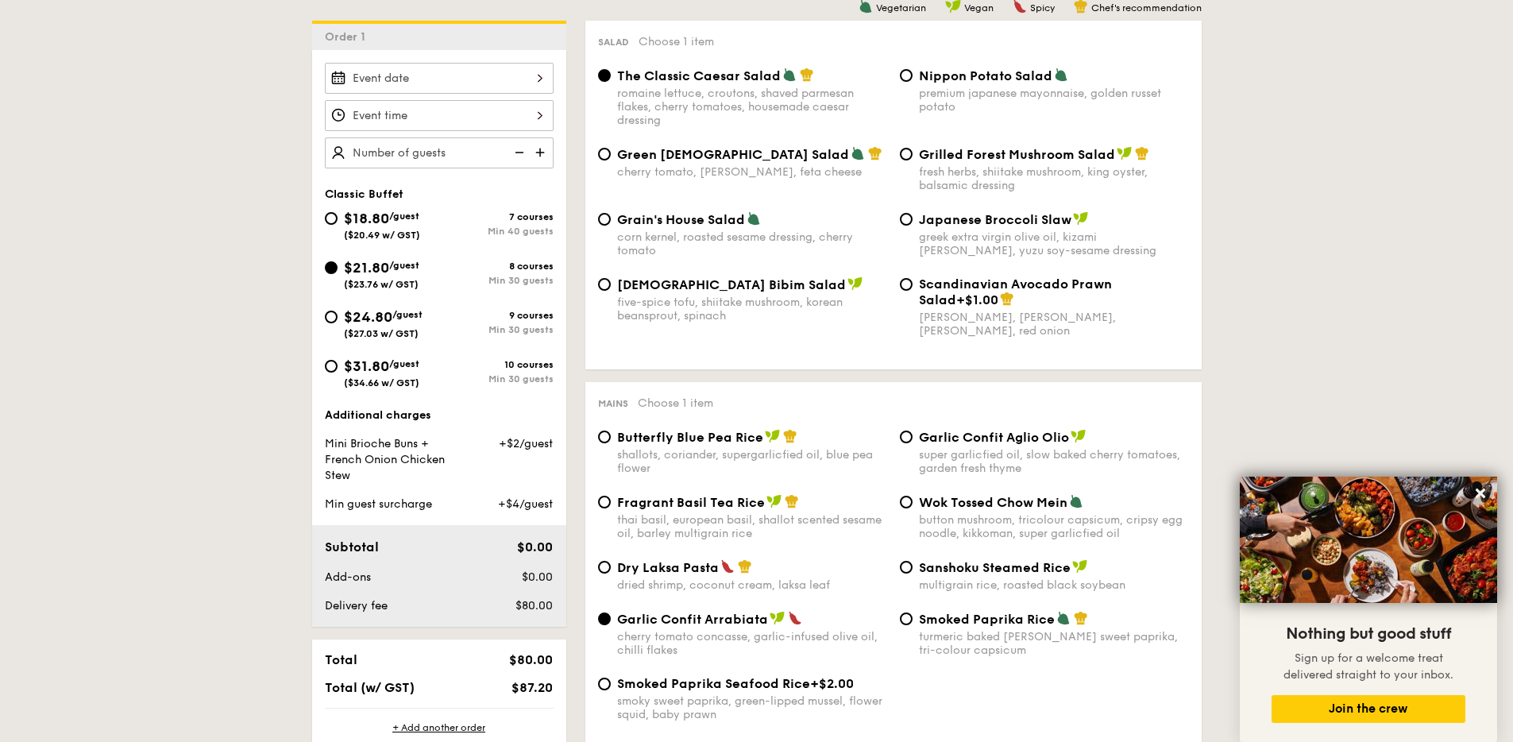
scroll to position [403, 0]
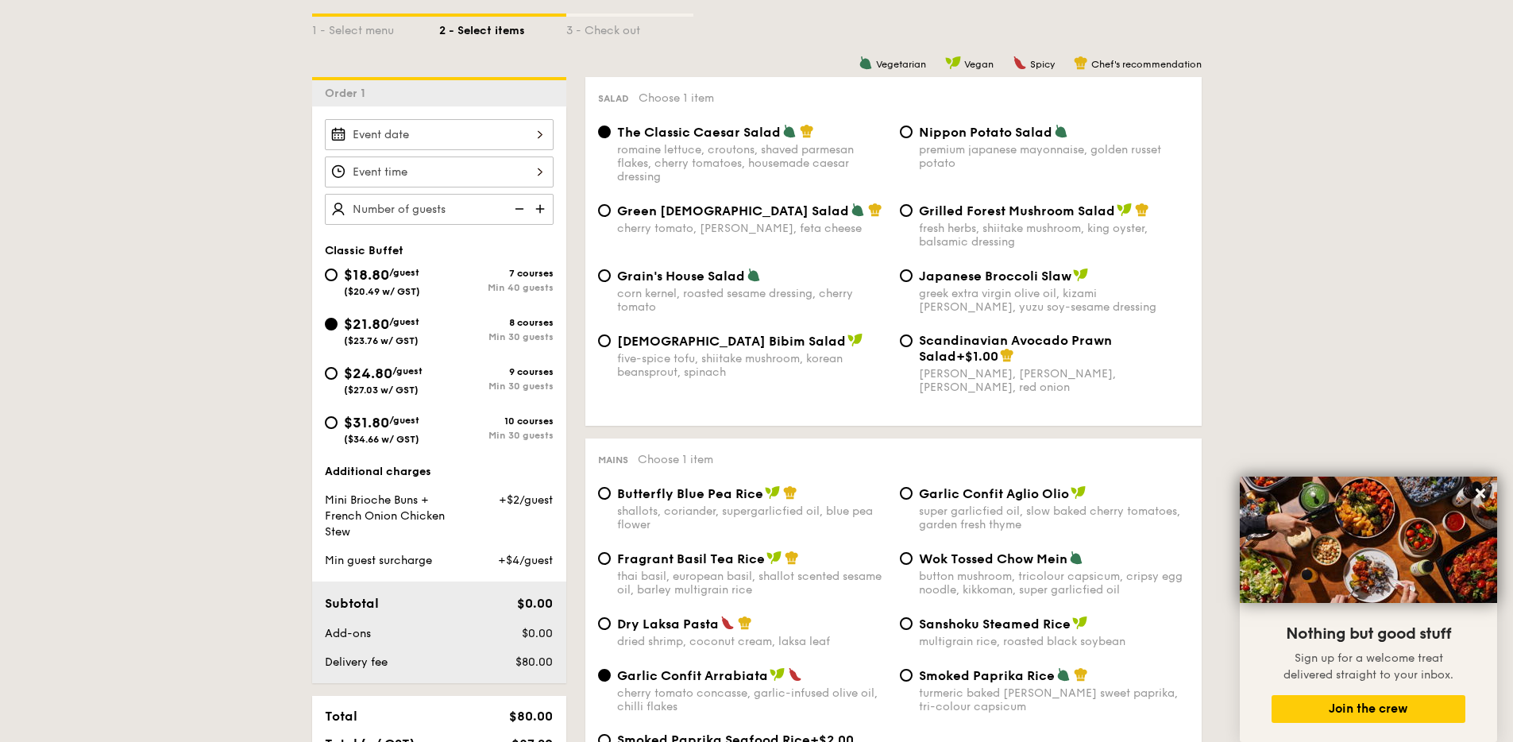
click at [546, 212] on img at bounding box center [542, 209] width 24 height 30
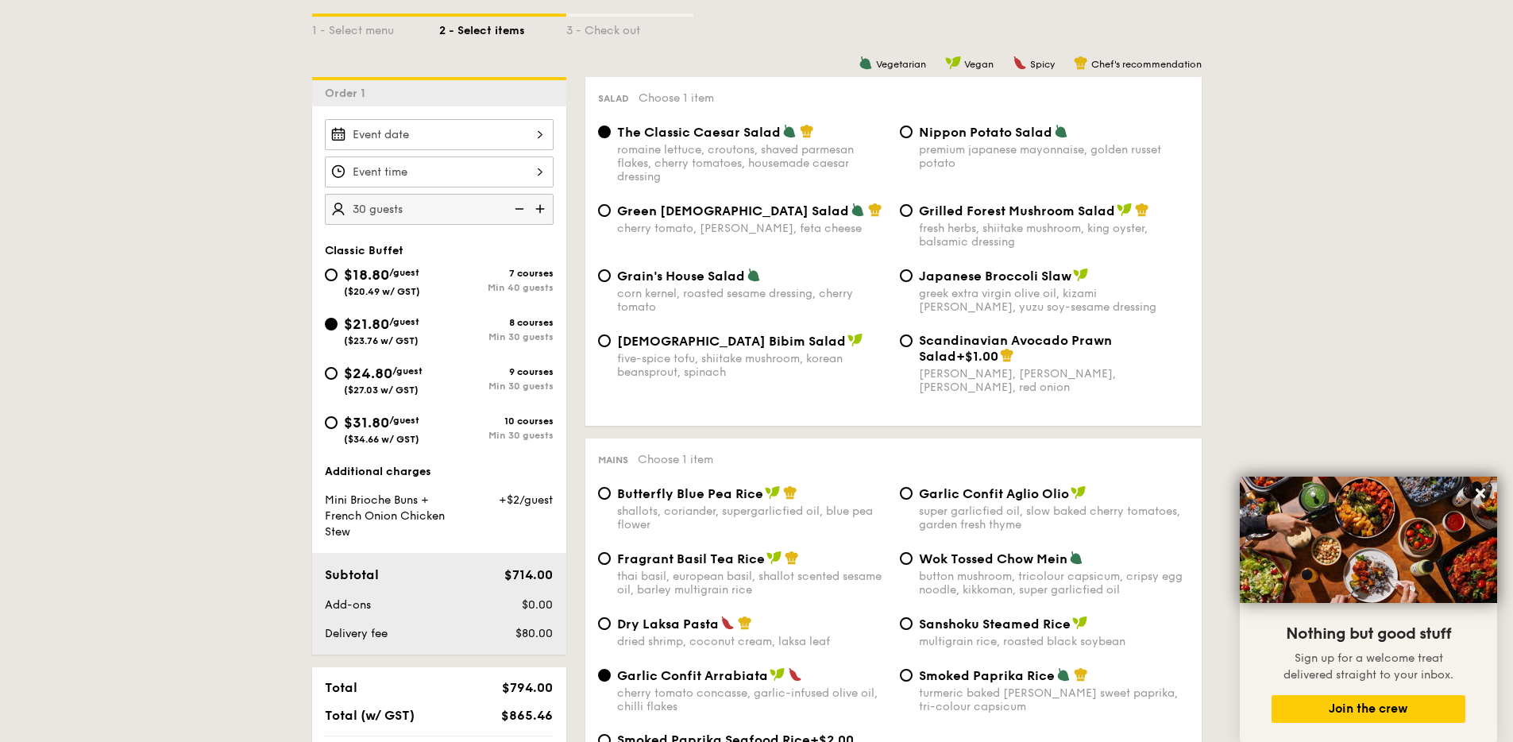
click at [546, 212] on img at bounding box center [542, 209] width 24 height 30
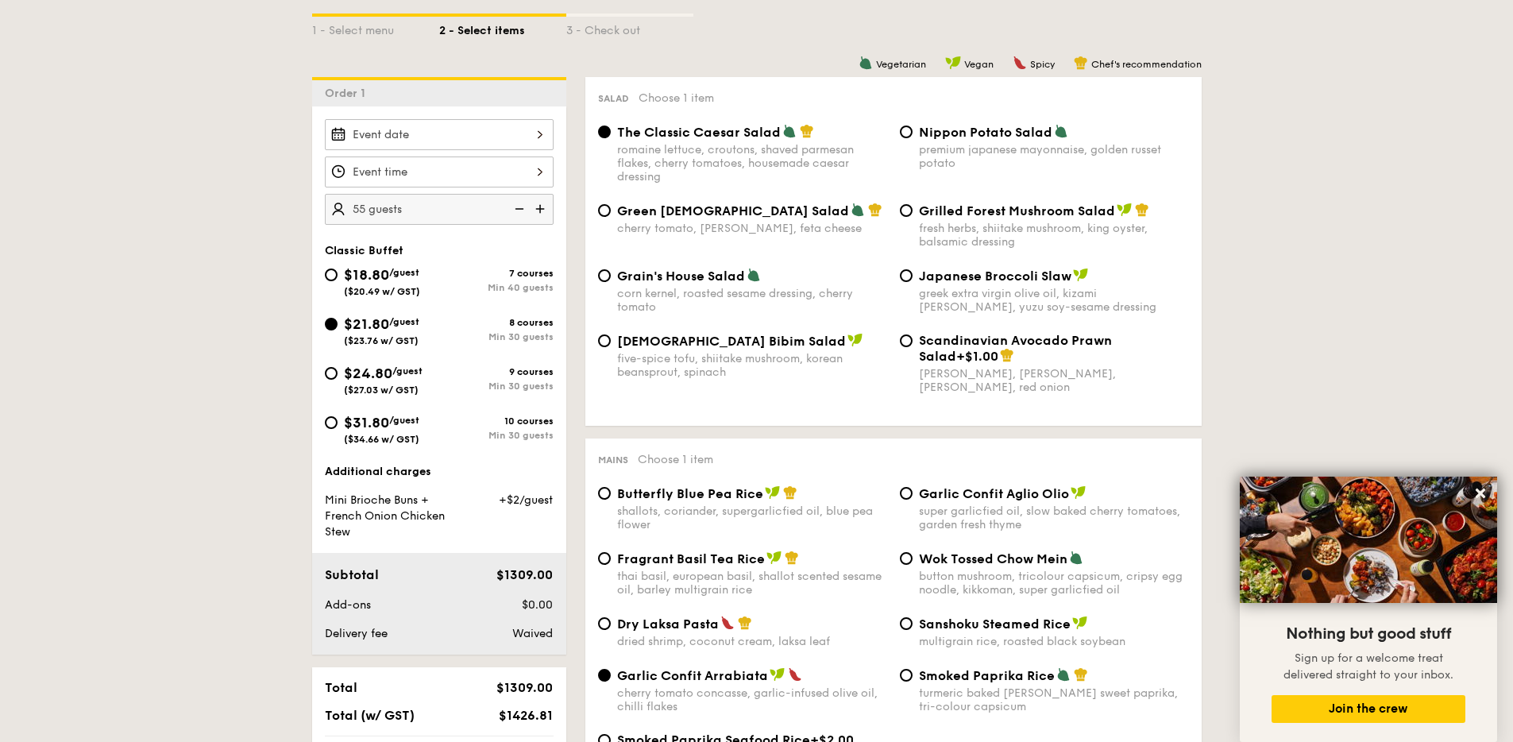
click at [546, 212] on img at bounding box center [542, 209] width 24 height 30
type input "70 guests"
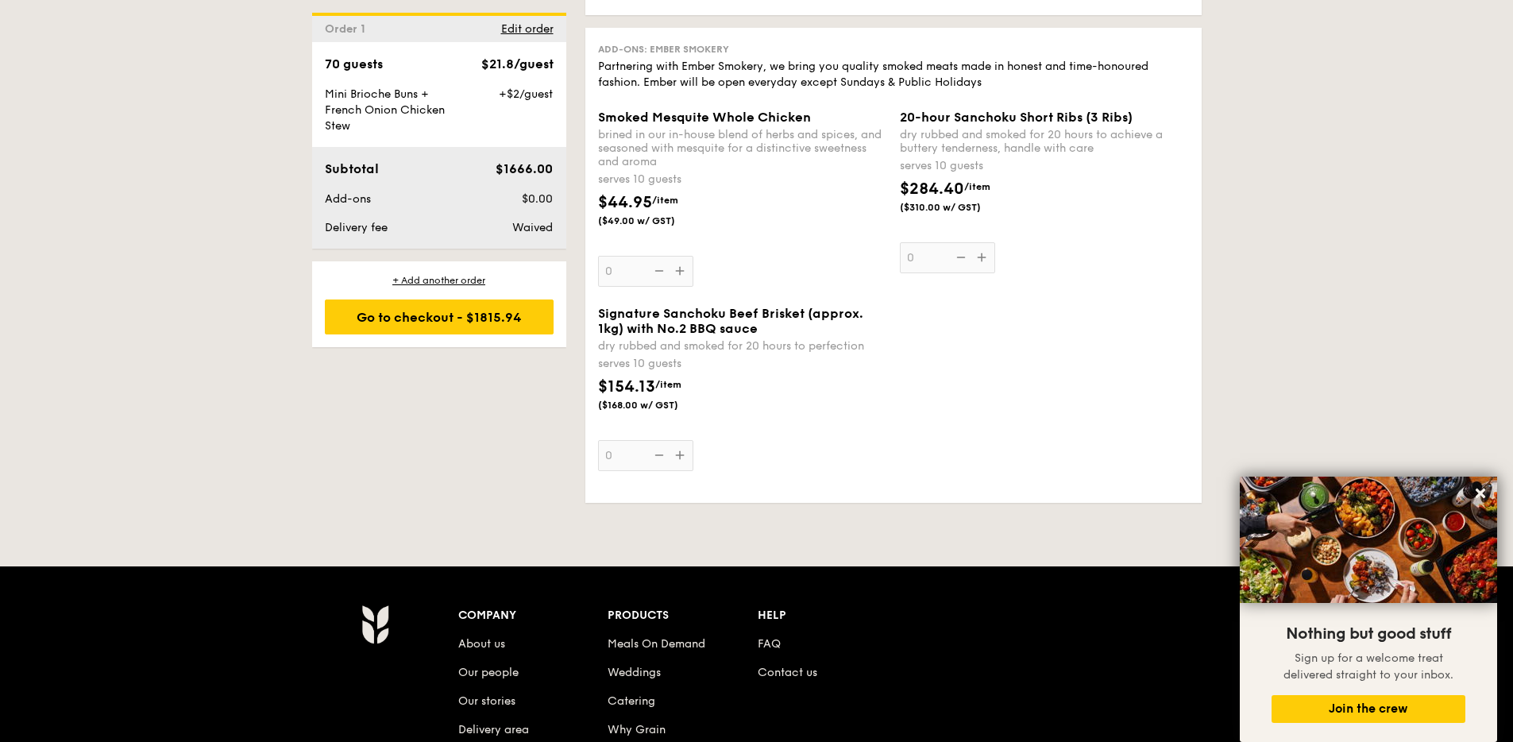
scroll to position [3429, 0]
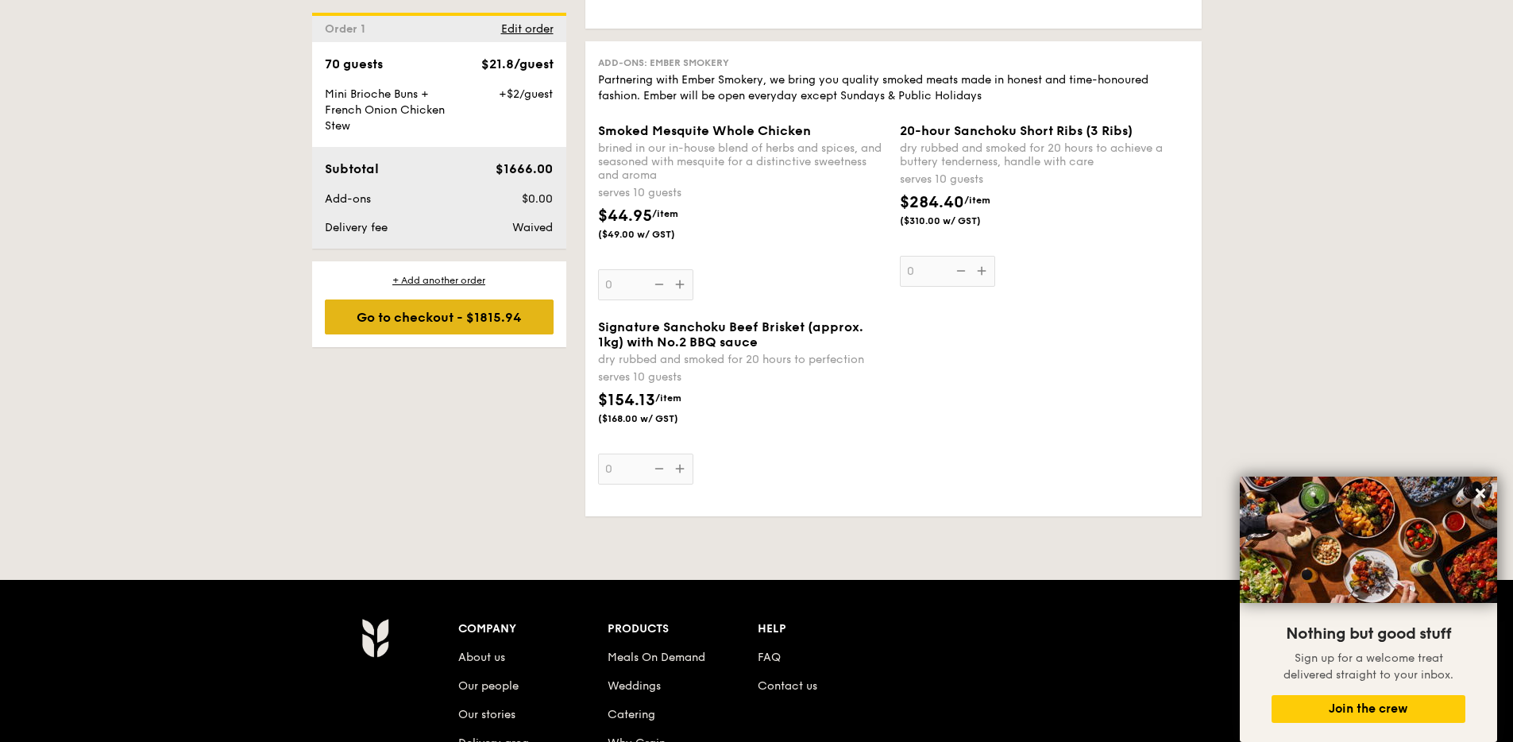
click at [463, 304] on div "Go to checkout - $1815.94" at bounding box center [439, 316] width 229 height 35
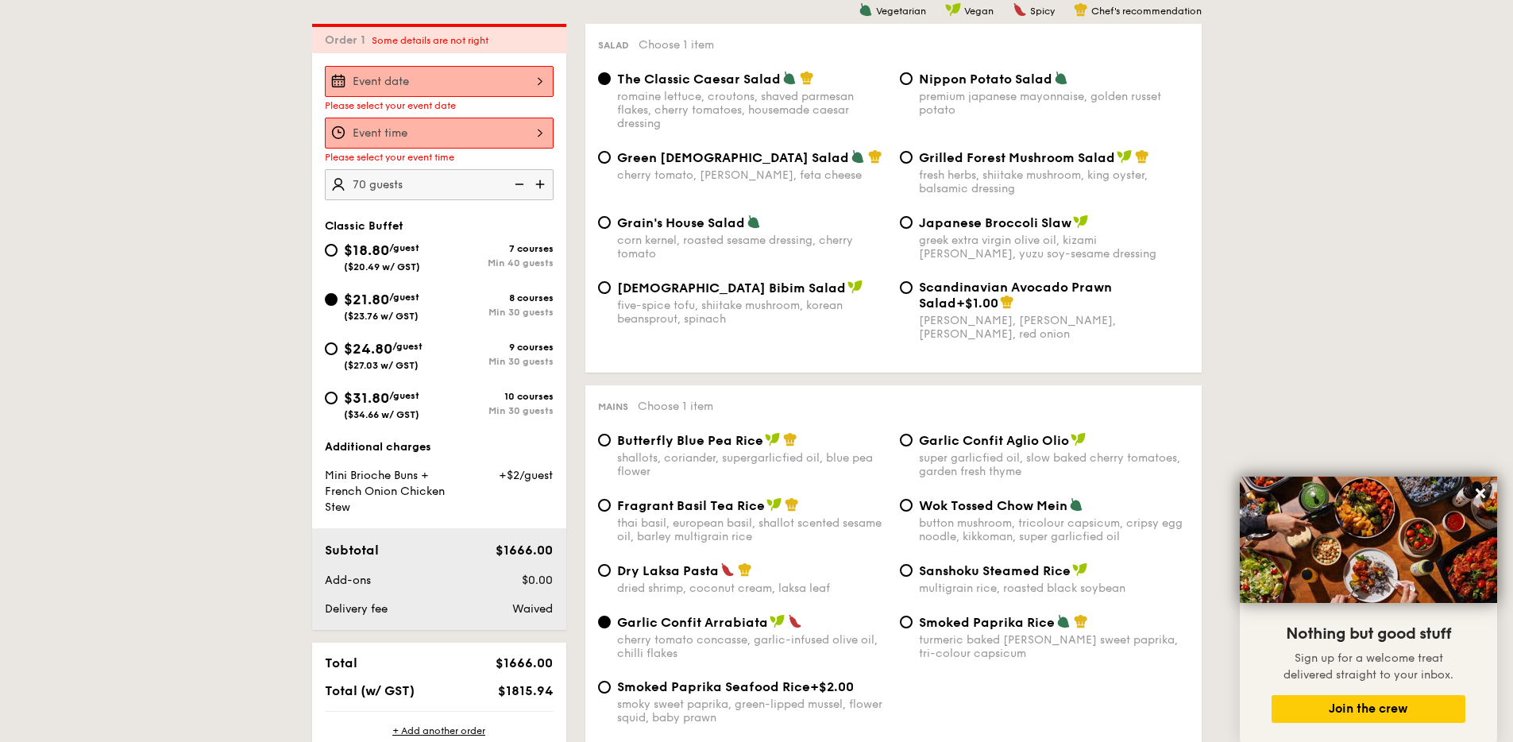
scroll to position [453, 0]
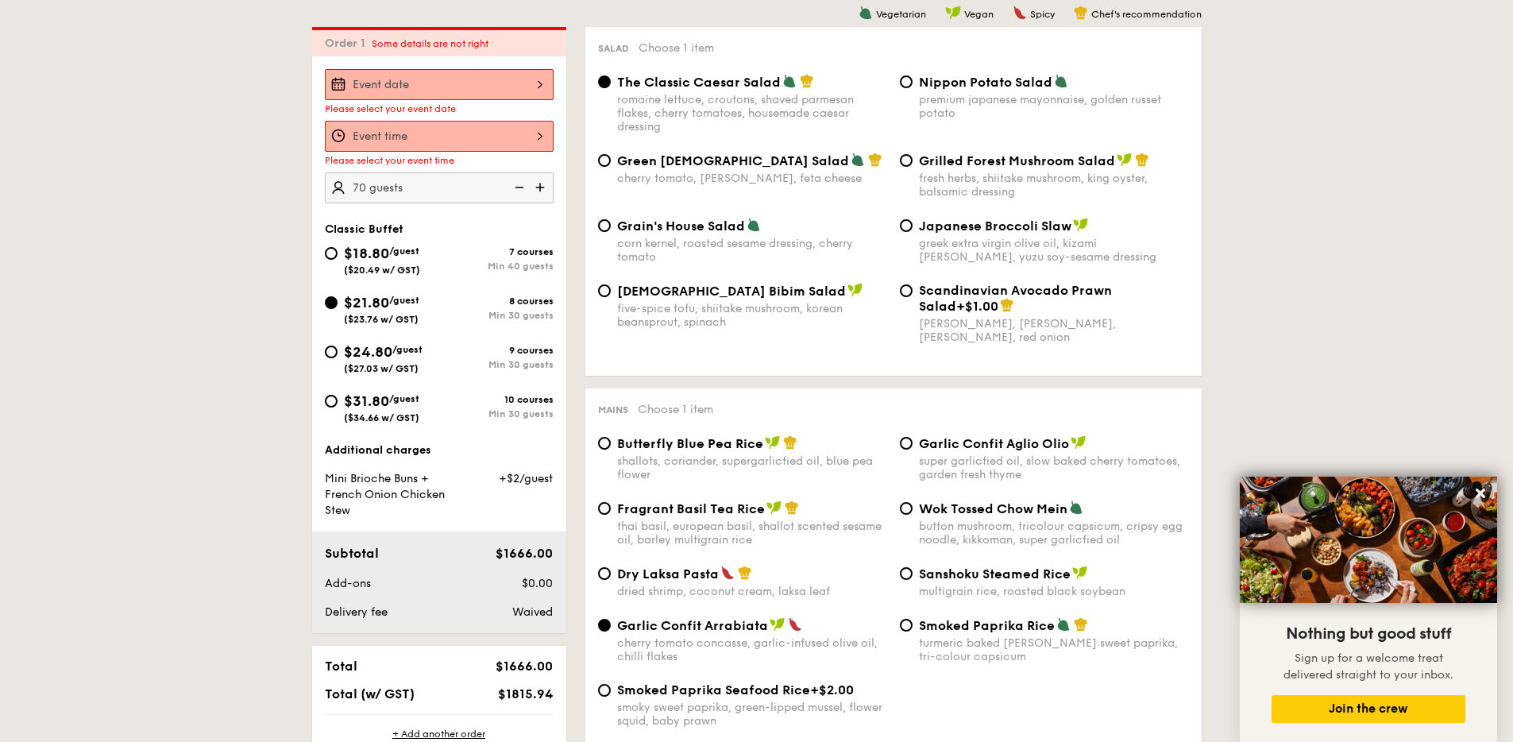
click at [446, 85] on div at bounding box center [439, 84] width 229 height 31
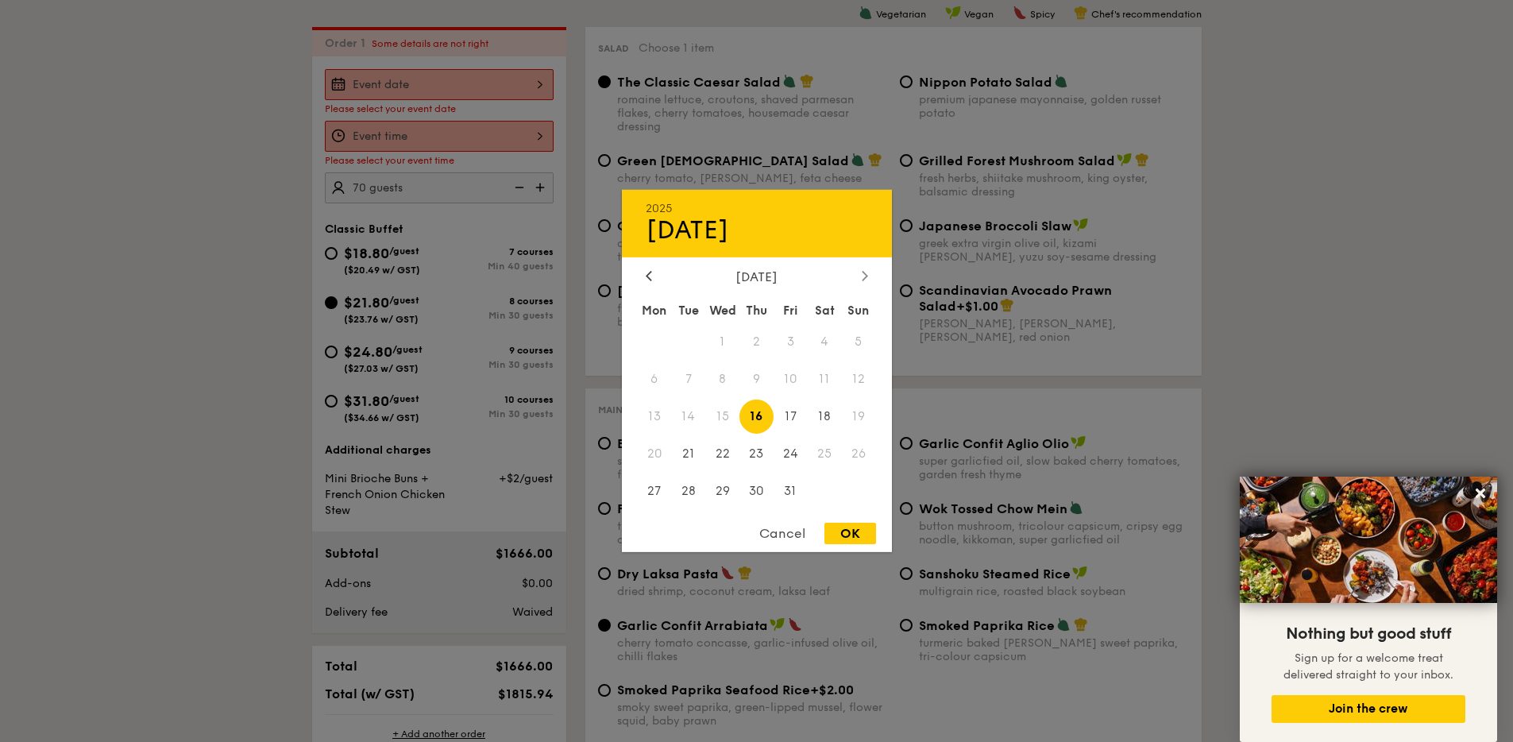
click at [860, 276] on div at bounding box center [865, 276] width 14 height 15
click at [758, 455] on span "20" at bounding box center [757, 453] width 34 height 34
click at [851, 542] on div "OK" at bounding box center [851, 533] width 52 height 21
type input "[DATE]"
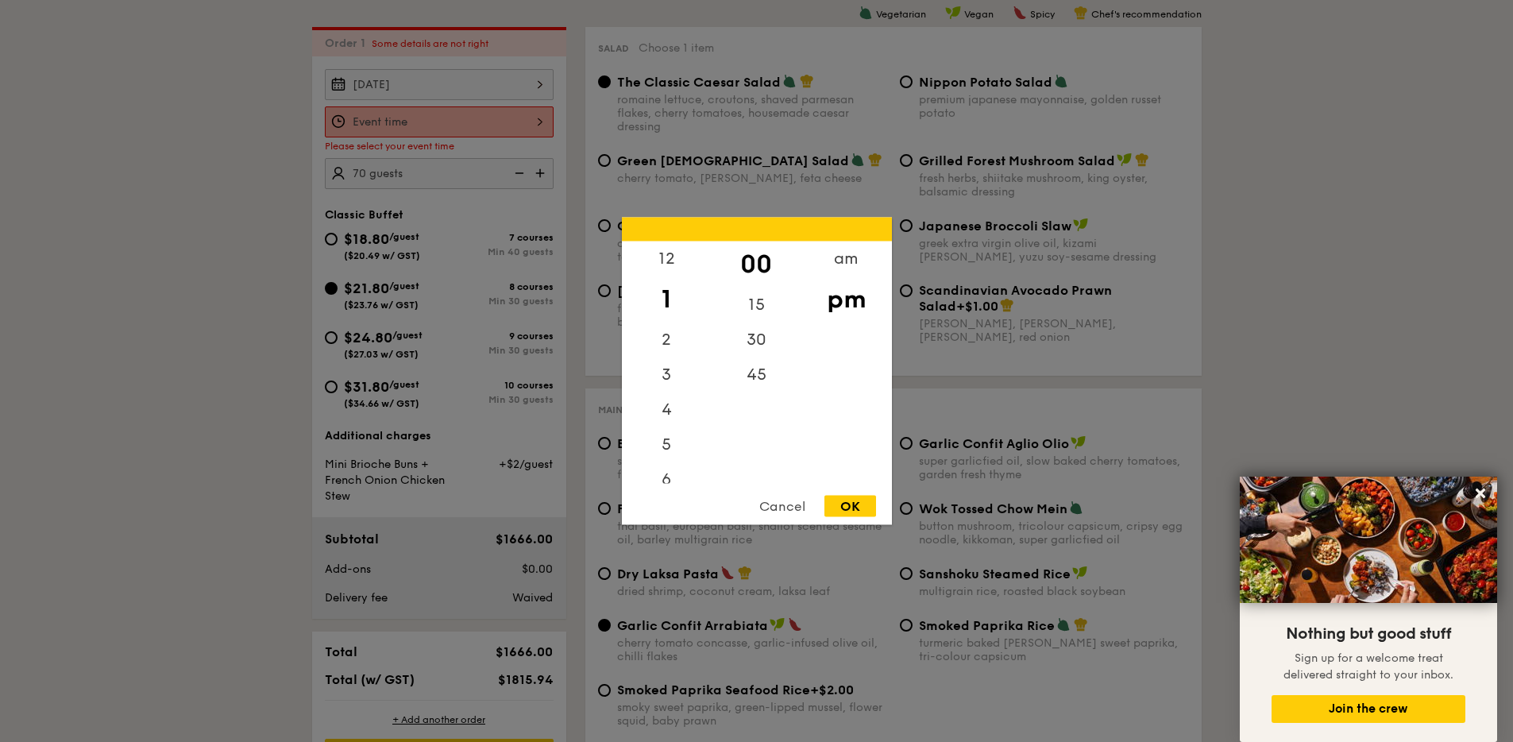
click at [525, 120] on div "12 1 2 3 4 5 6 7 8 9 10 11 00 15 30 45 am pm Cancel OK" at bounding box center [439, 121] width 229 height 31
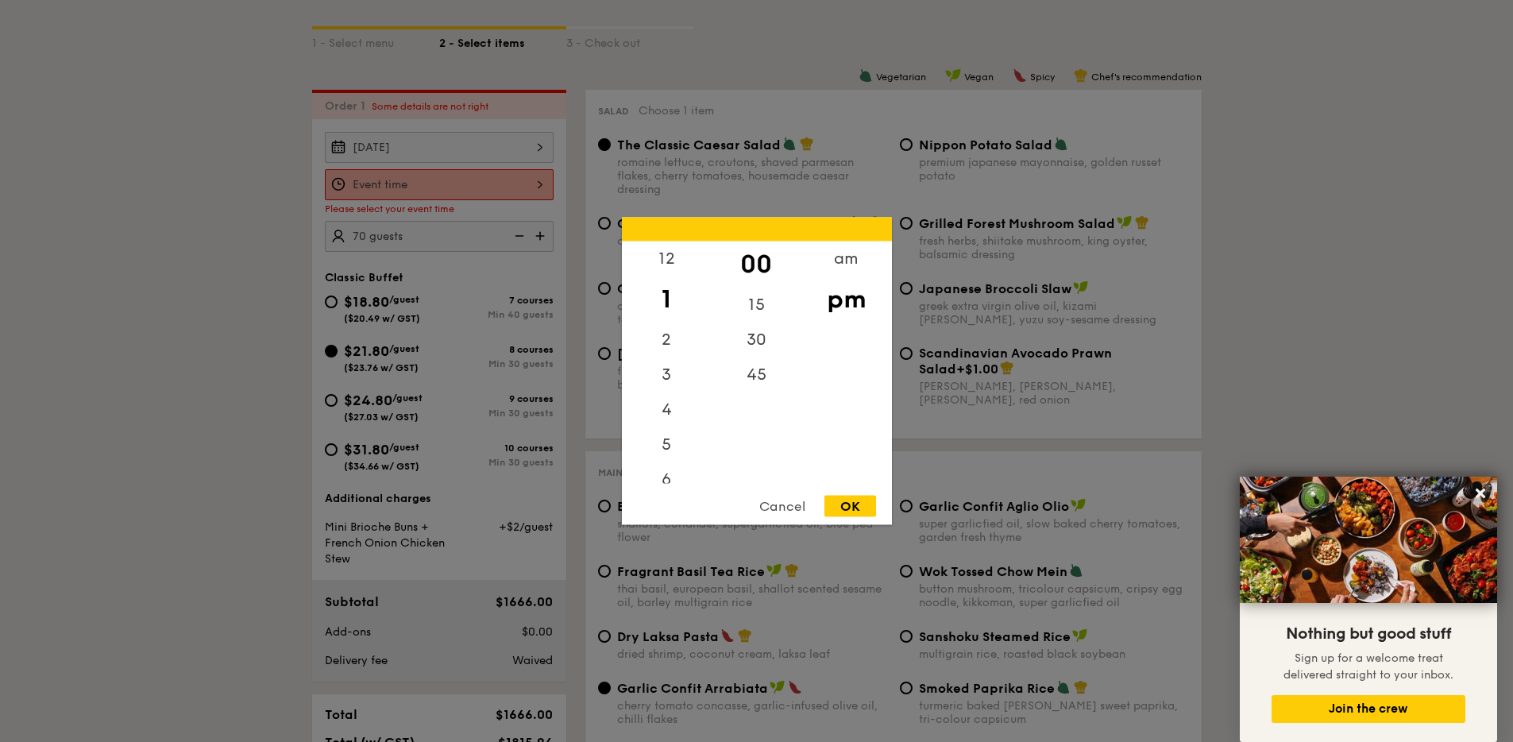
scroll to position [321, 0]
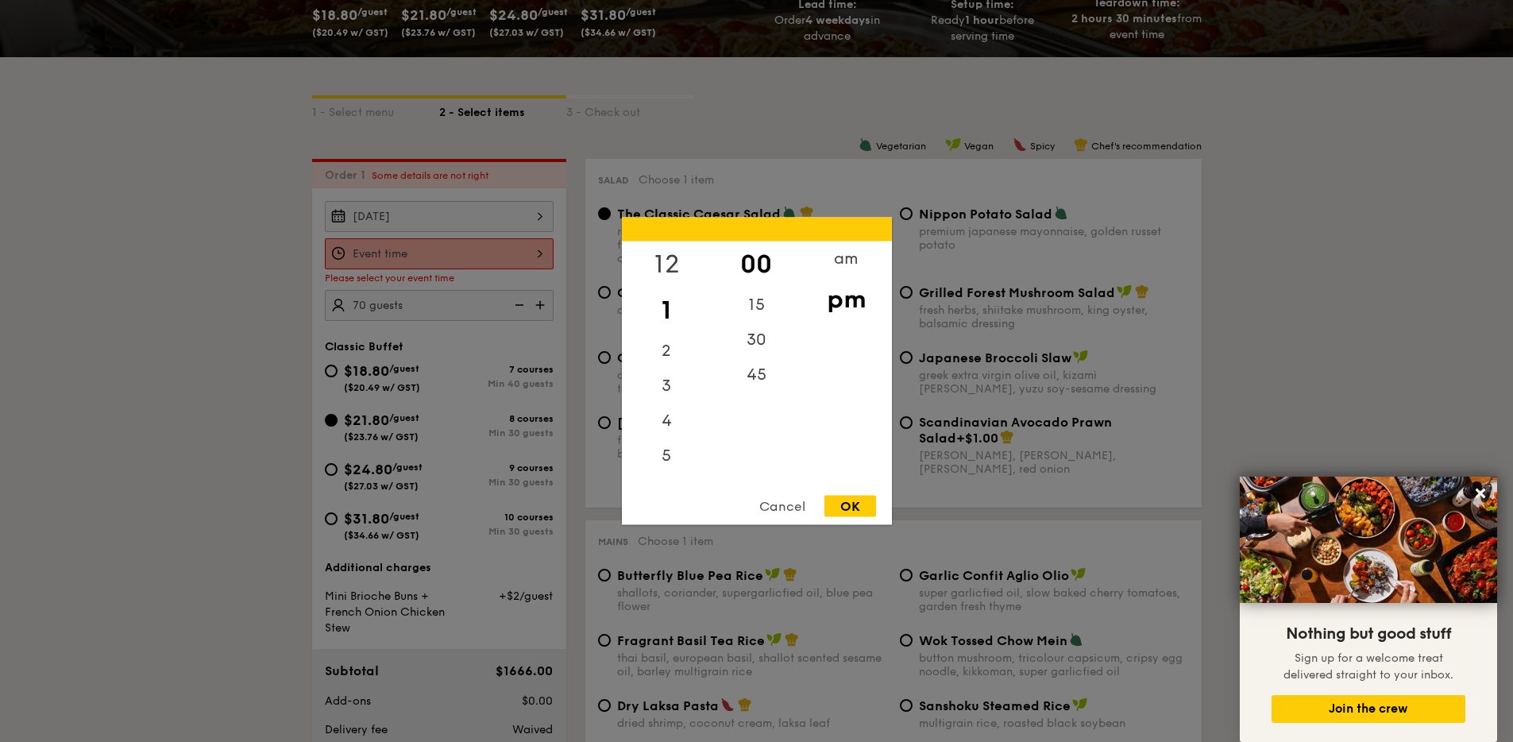
click at [667, 268] on div "12" at bounding box center [667, 264] width 90 height 46
drag, startPoint x: 667, startPoint y: 268, endPoint x: 666, endPoint y: 299, distance: 31.8
click at [666, 299] on div "12 1 2 3 4 5 6 7 8 9 10 11" at bounding box center [667, 362] width 90 height 242
click at [671, 463] on div "11" at bounding box center [667, 466] width 90 height 35
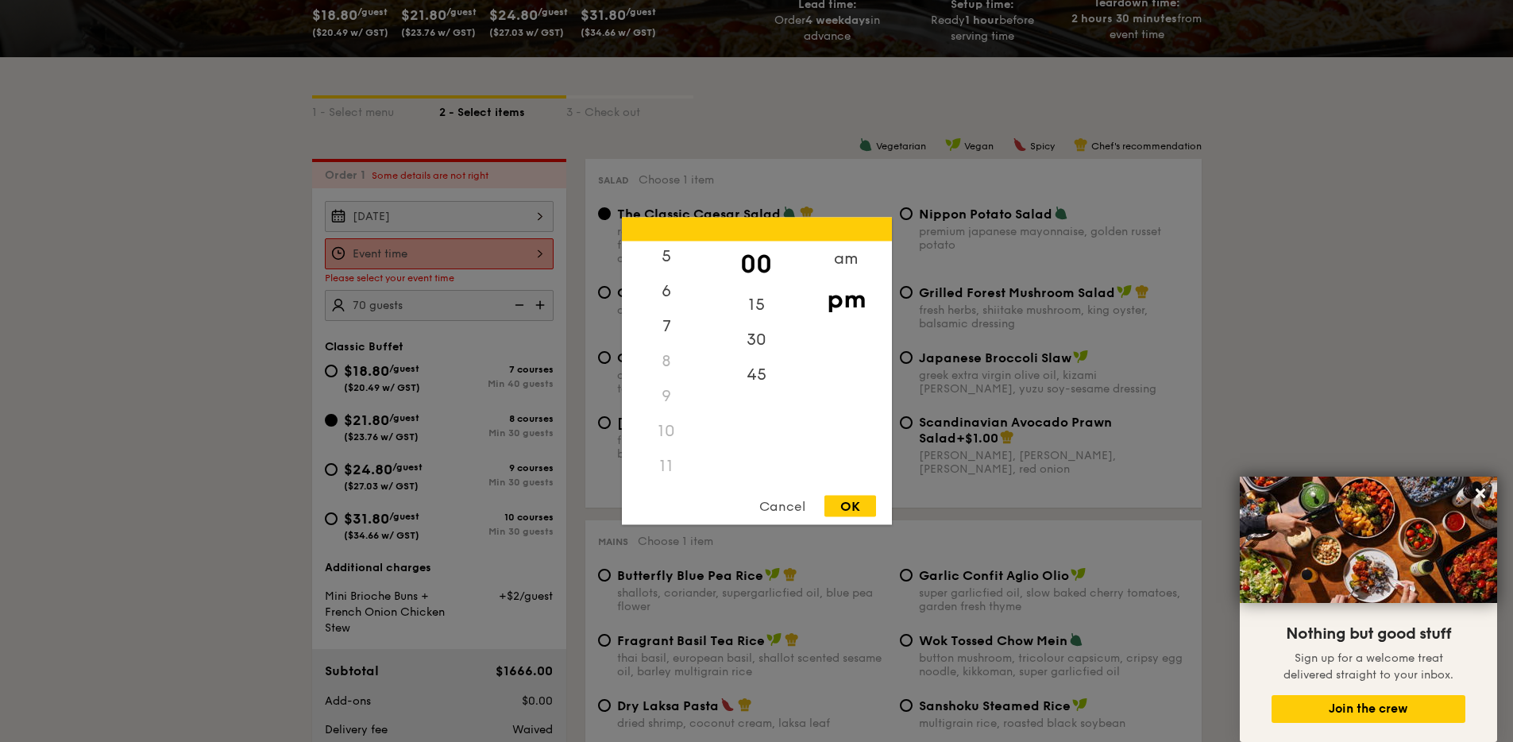
click at [659, 465] on div "11" at bounding box center [667, 466] width 90 height 35
click at [667, 464] on div "11" at bounding box center [667, 466] width 90 height 35
click at [856, 259] on div "am" at bounding box center [847, 264] width 90 height 46
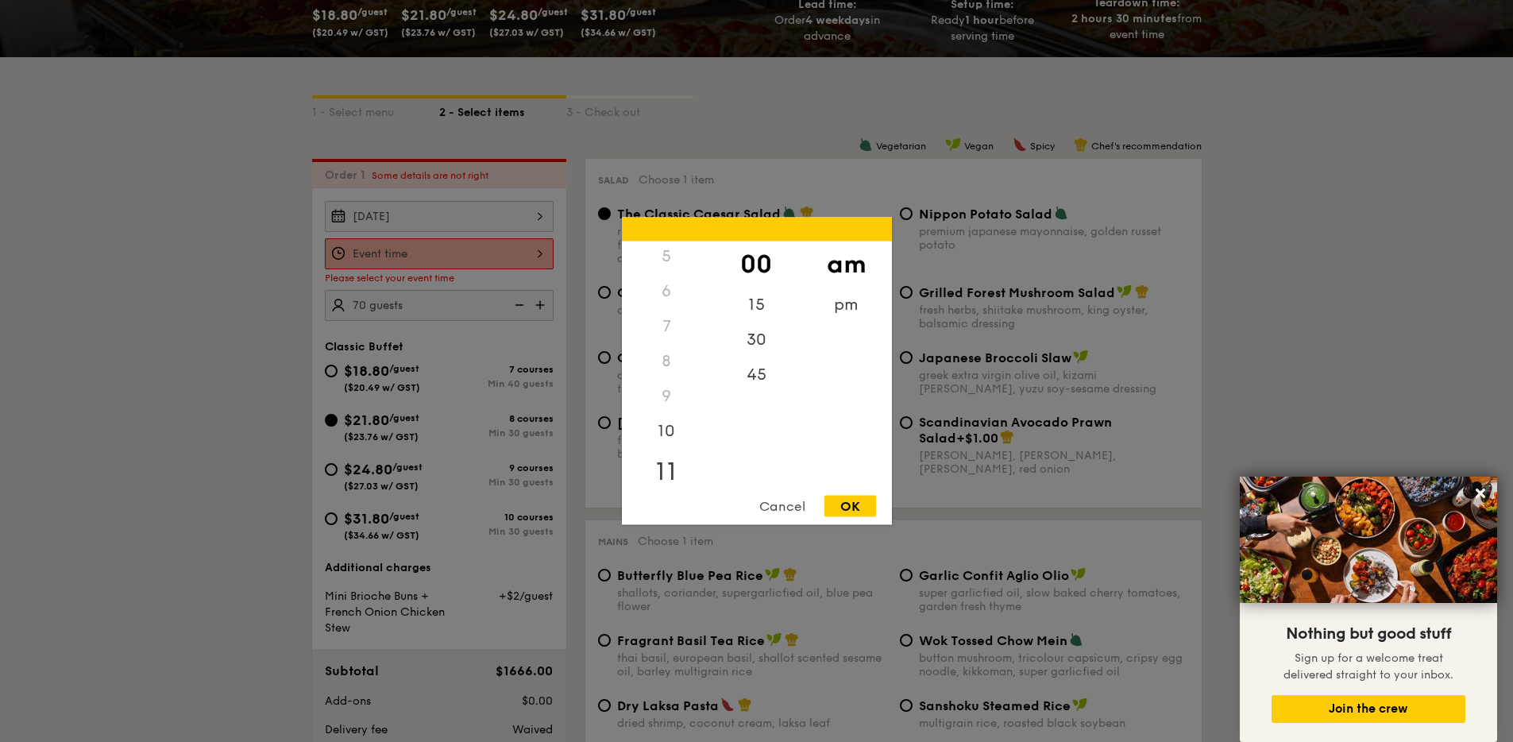
click at [670, 481] on div "11" at bounding box center [667, 472] width 90 height 46
click at [748, 342] on div "30" at bounding box center [757, 346] width 90 height 46
click at [833, 508] on div "OK" at bounding box center [851, 506] width 52 height 21
type input "11:30AM"
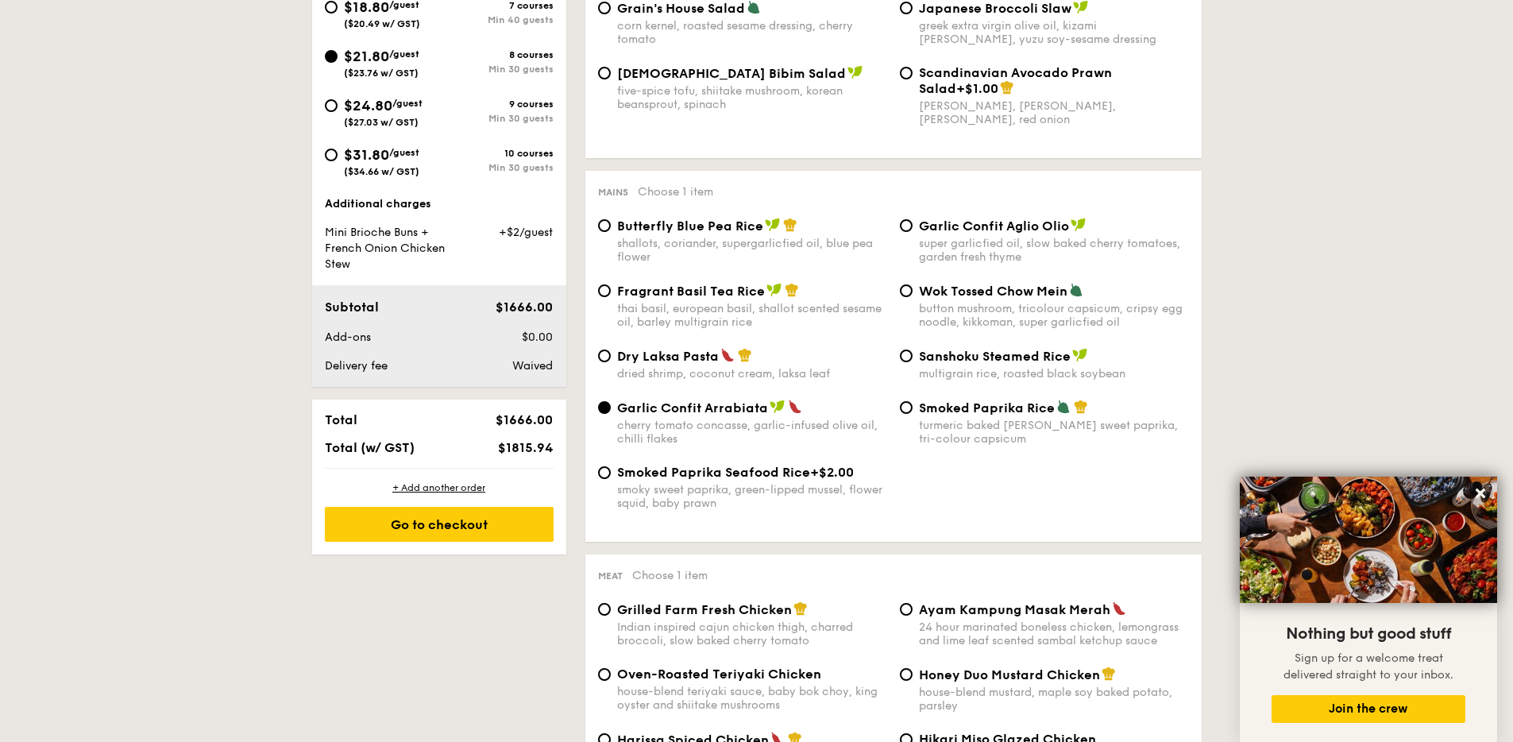
scroll to position [759, 0]
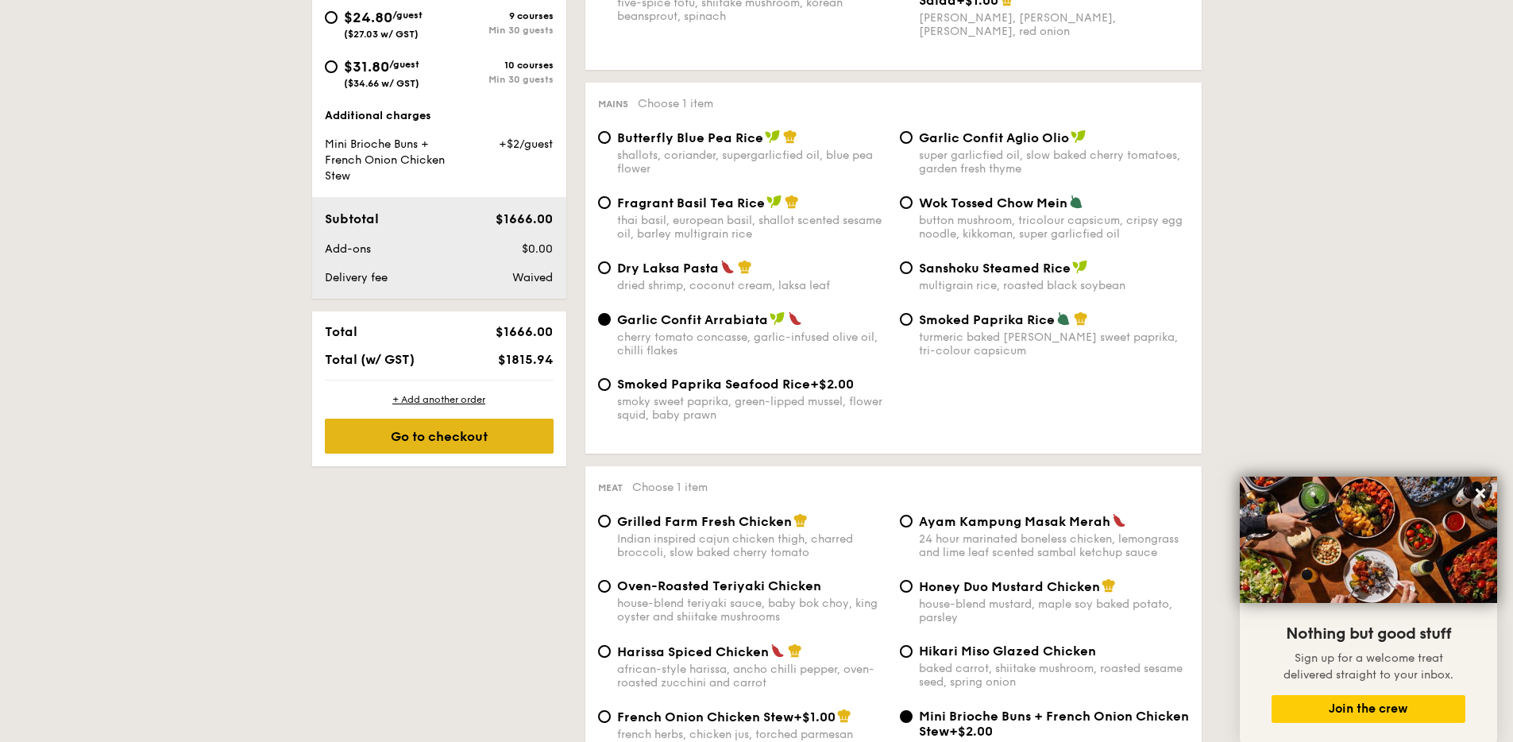
click at [494, 438] on div "Go to checkout" at bounding box center [439, 436] width 229 height 35
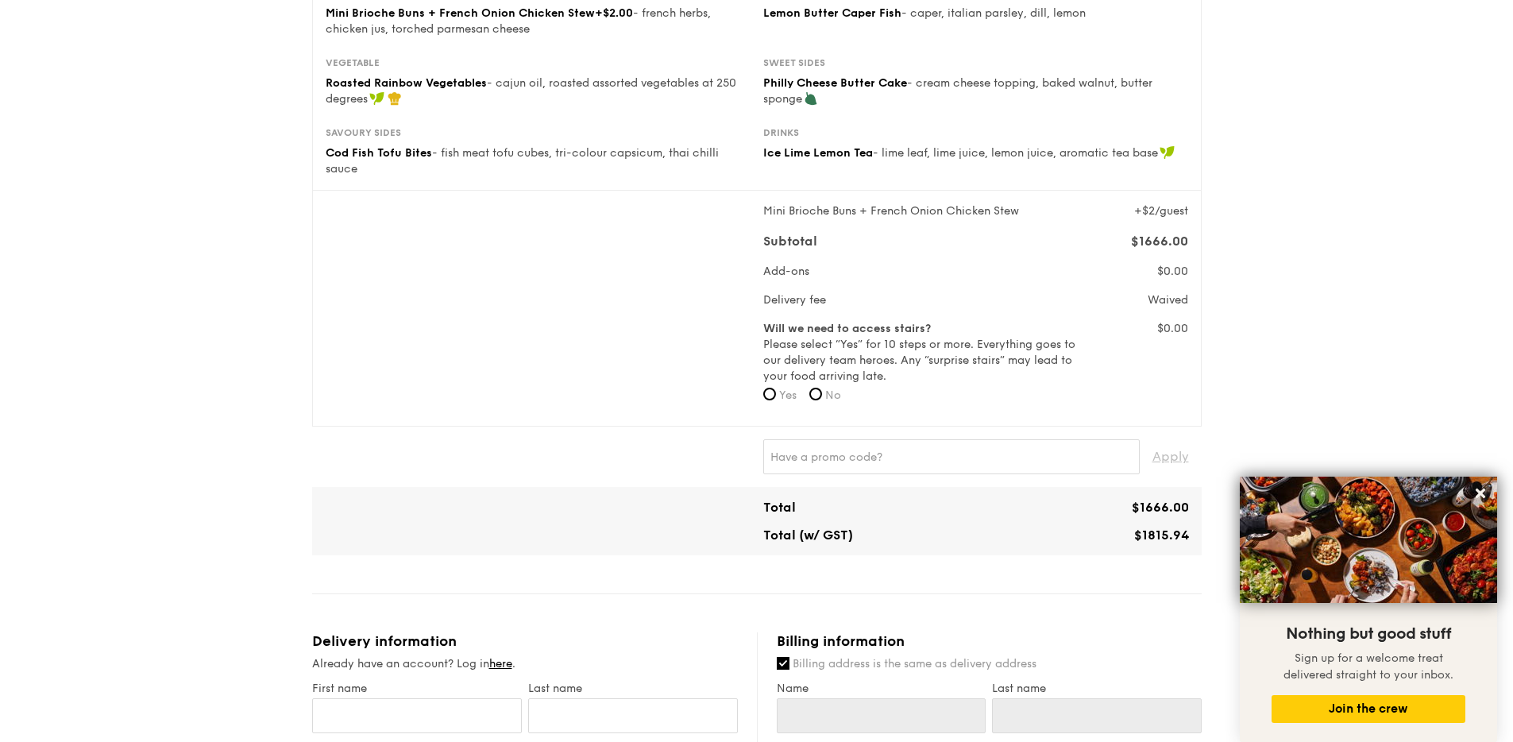
scroll to position [434, 0]
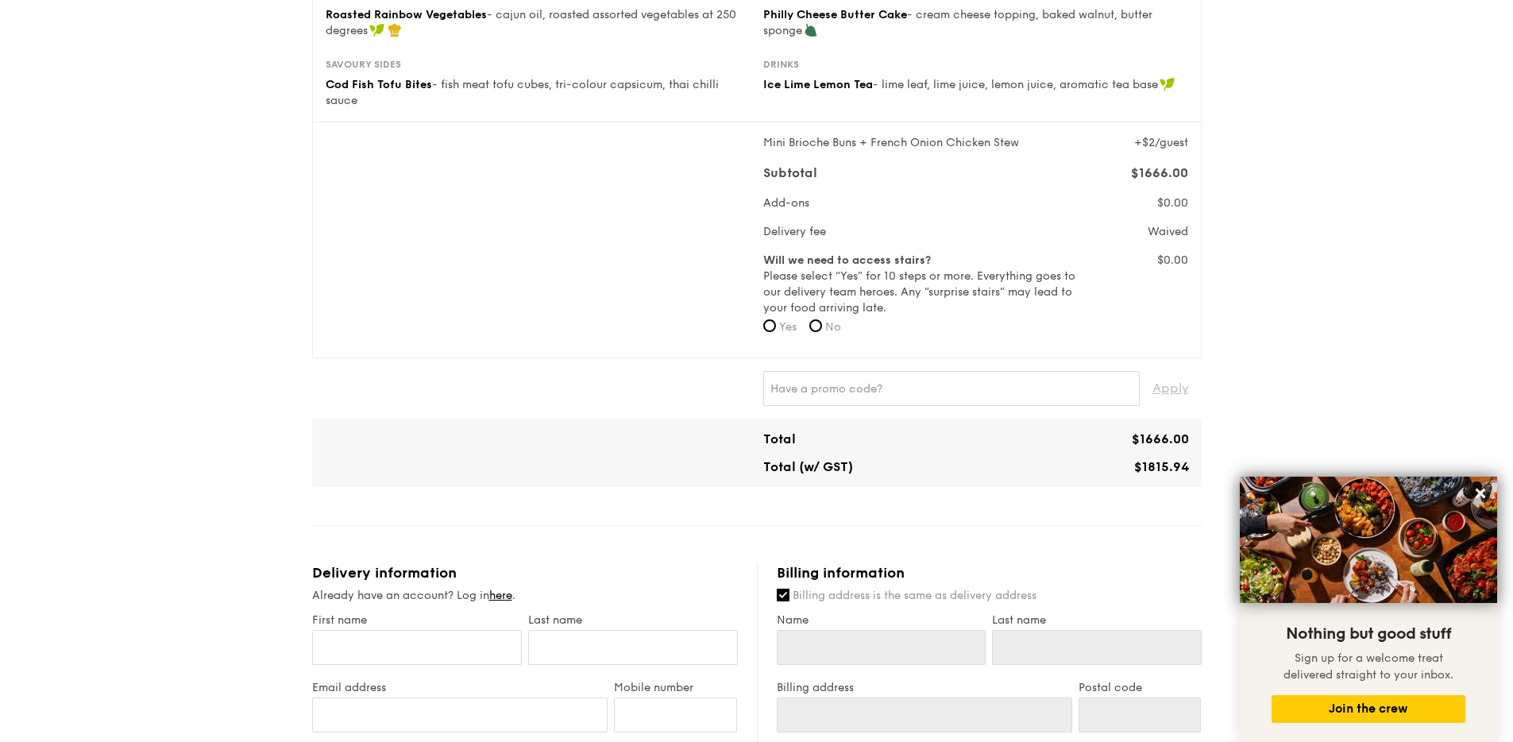
click at [830, 332] on span "No" at bounding box center [833, 327] width 16 height 14
click at [822, 332] on input "No" at bounding box center [815, 325] width 13 height 13
radio input "true"
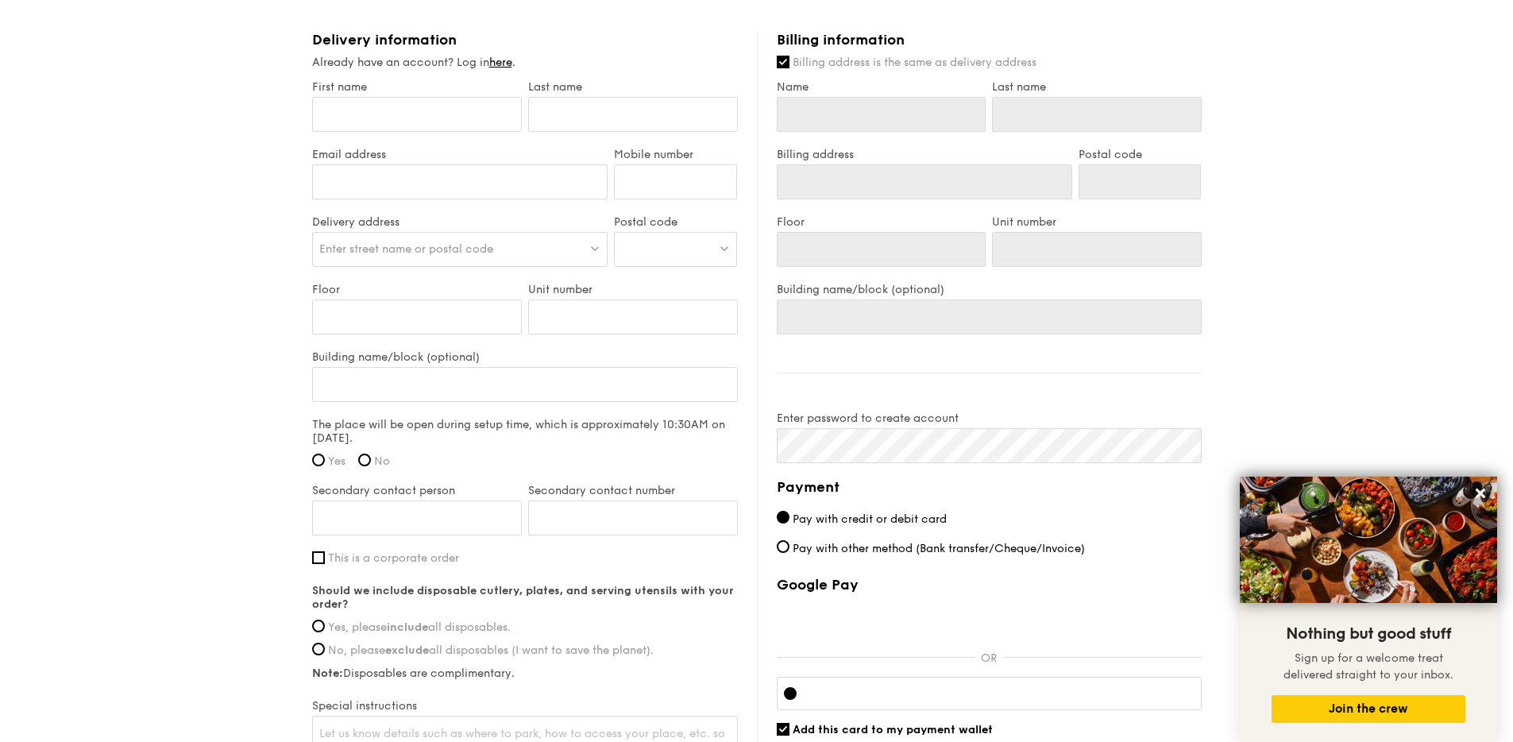
scroll to position [968, 0]
click at [450, 626] on span "Yes, please include all disposables." at bounding box center [419, 627] width 183 height 14
click at [325, 626] on input "Yes, please include all disposables." at bounding box center [318, 625] width 13 height 13
radio input "true"
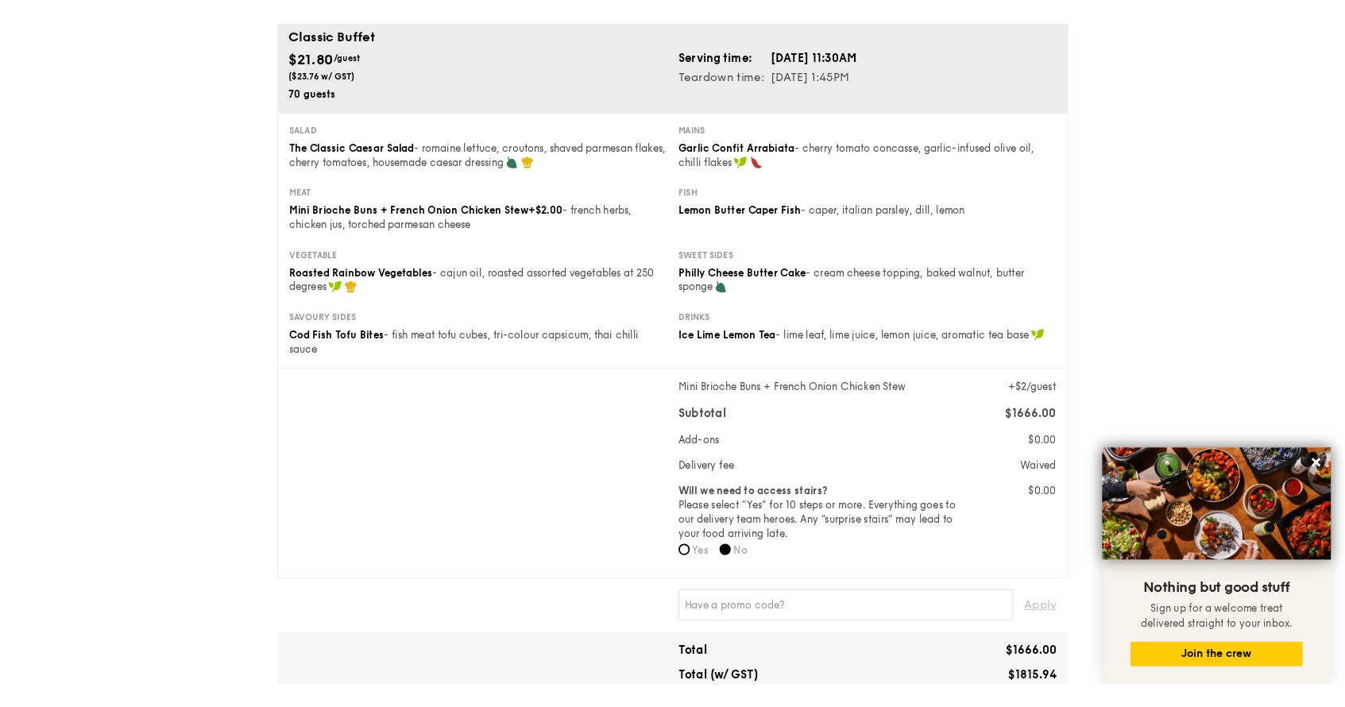
scroll to position [172, 0]
